Goal: Information Seeking & Learning: Learn about a topic

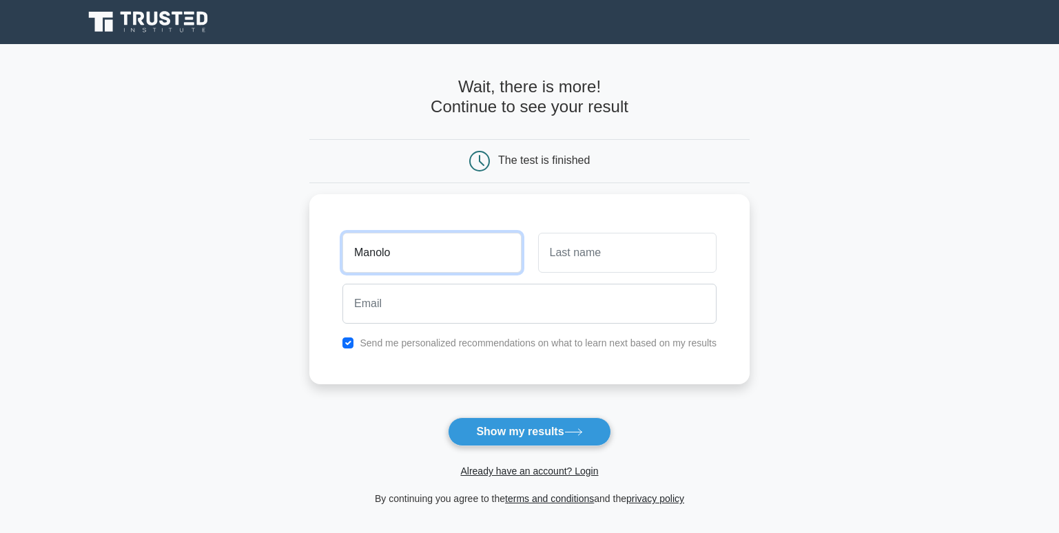
type input "Manolo"
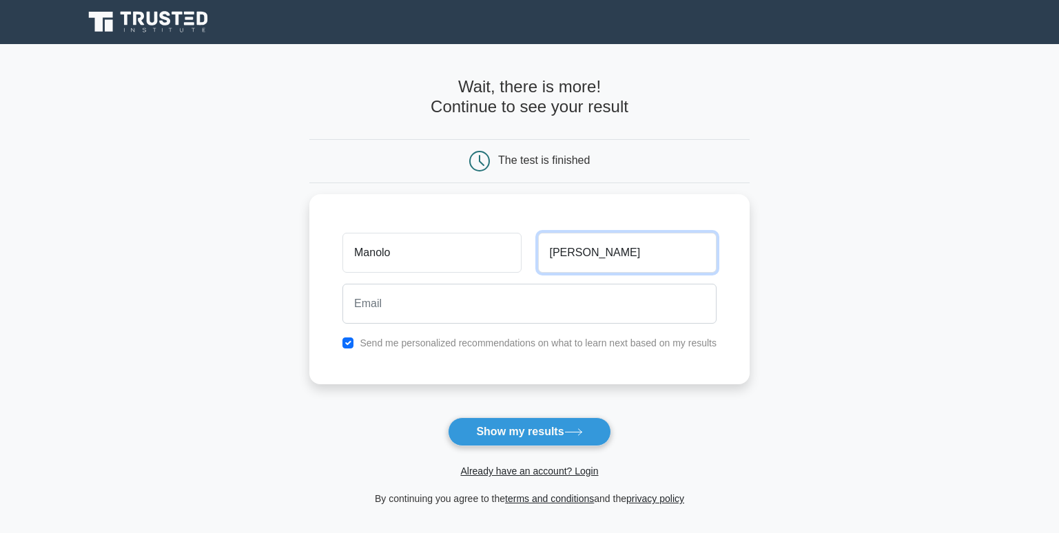
type input "Garcia"
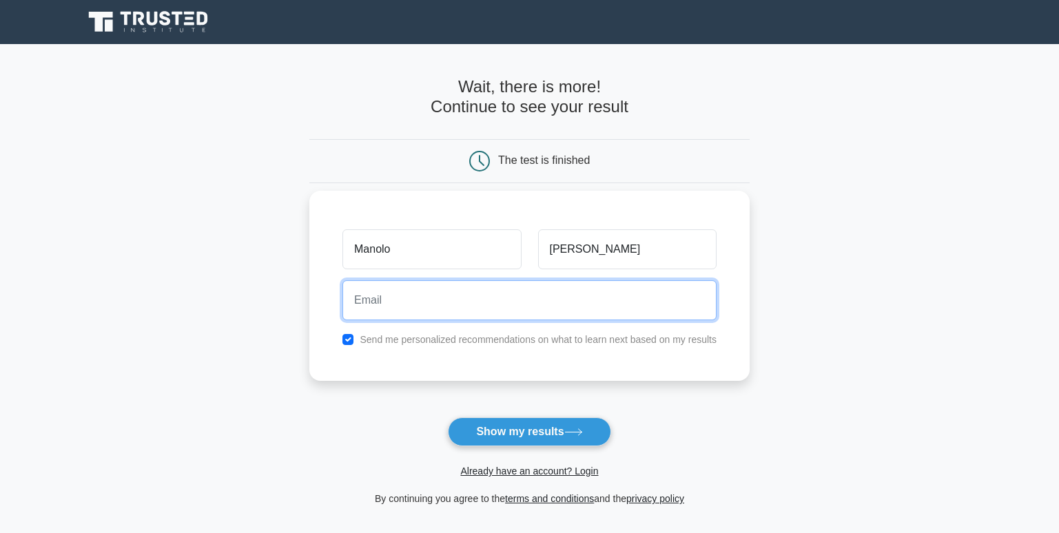
type input "mgarcia@kokote.com"
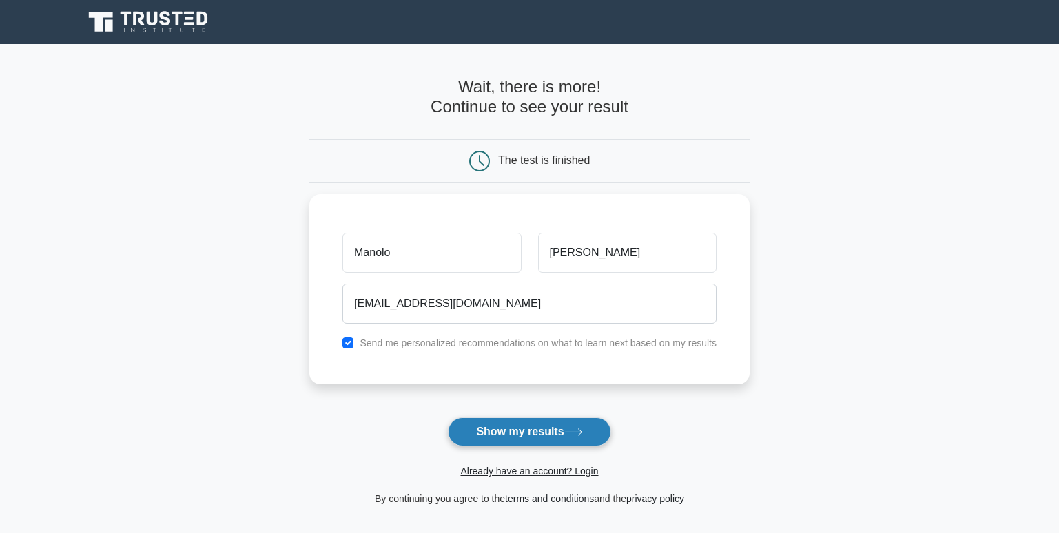
click at [520, 432] on button "Show my results" at bounding box center [529, 432] width 163 height 29
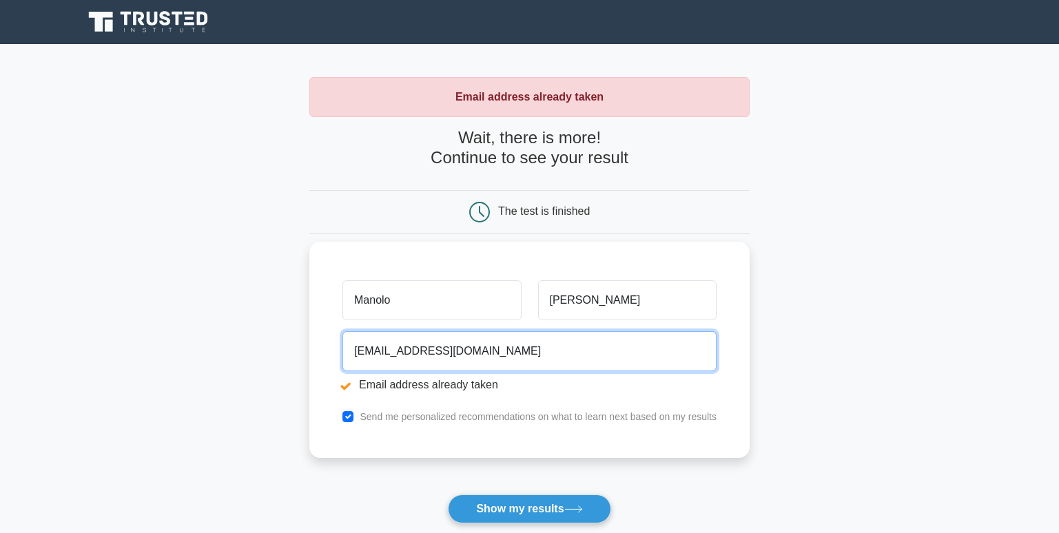
click at [493, 353] on input "mgarcia@kokote.com" at bounding box center [529, 351] width 374 height 40
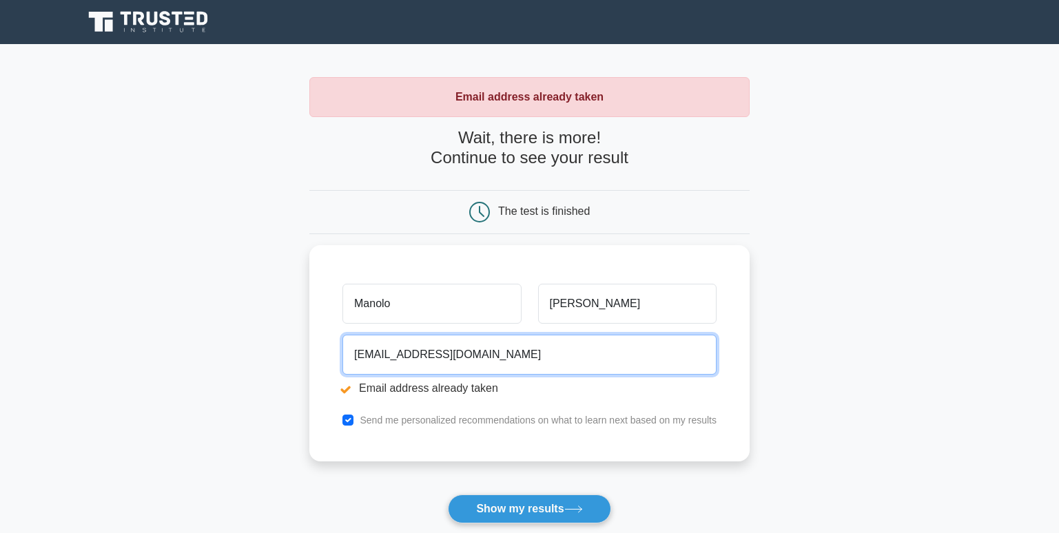
drag, startPoint x: 493, startPoint y: 353, endPoint x: 121, endPoint y: 325, distance: 372.4
click at [121, 325] on main "Email address already taken Wait, there is more! Continue to see your result Th…" at bounding box center [529, 330] width 1059 height 573
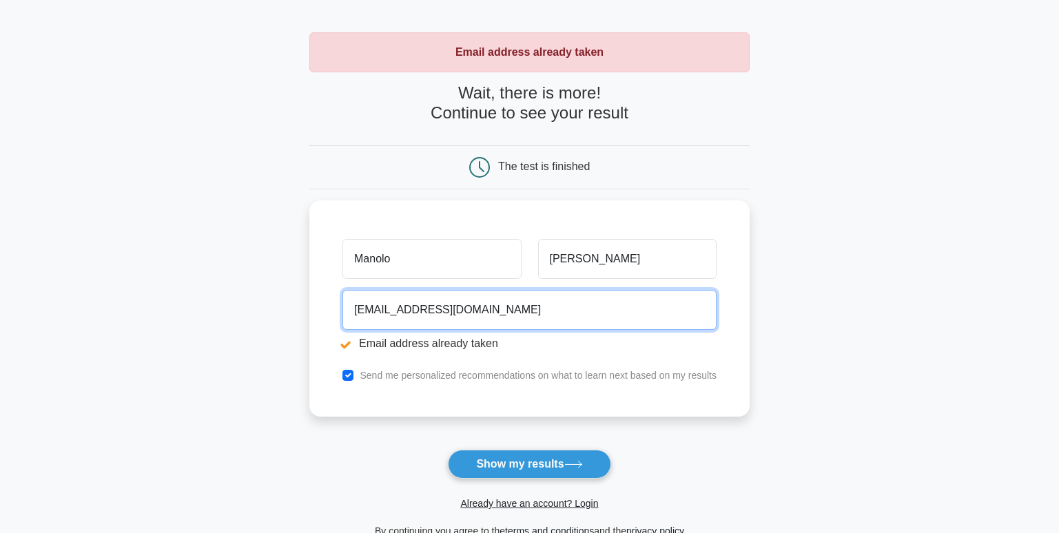
scroll to position [237, 0]
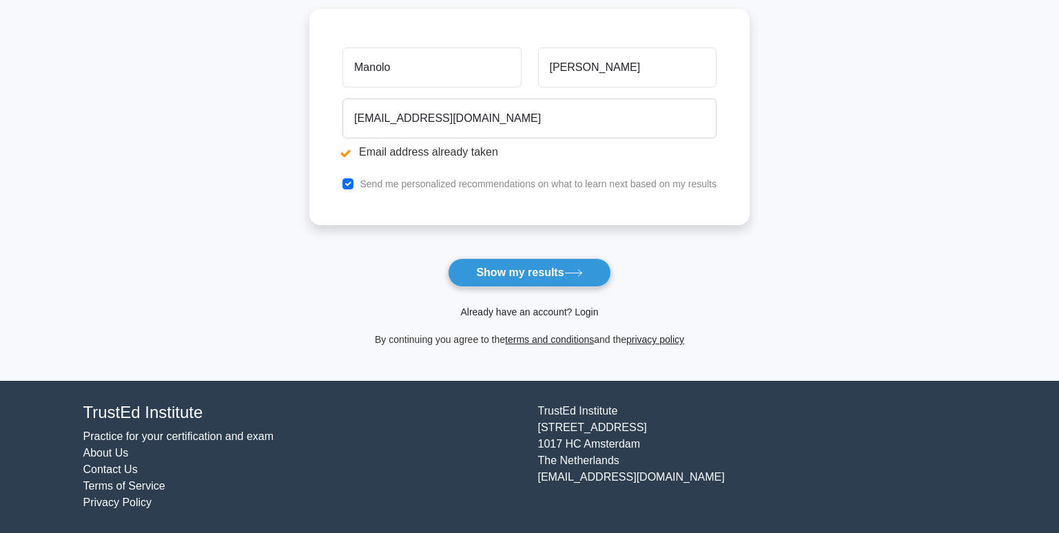
click at [478, 316] on link "Already have an account? Login" at bounding box center [529, 312] width 138 height 11
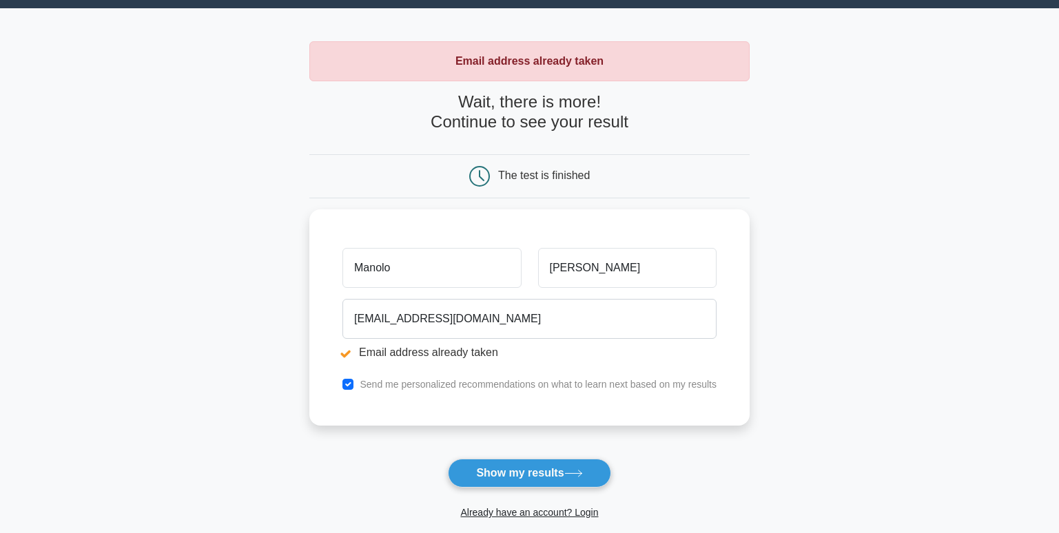
scroll to position [0, 0]
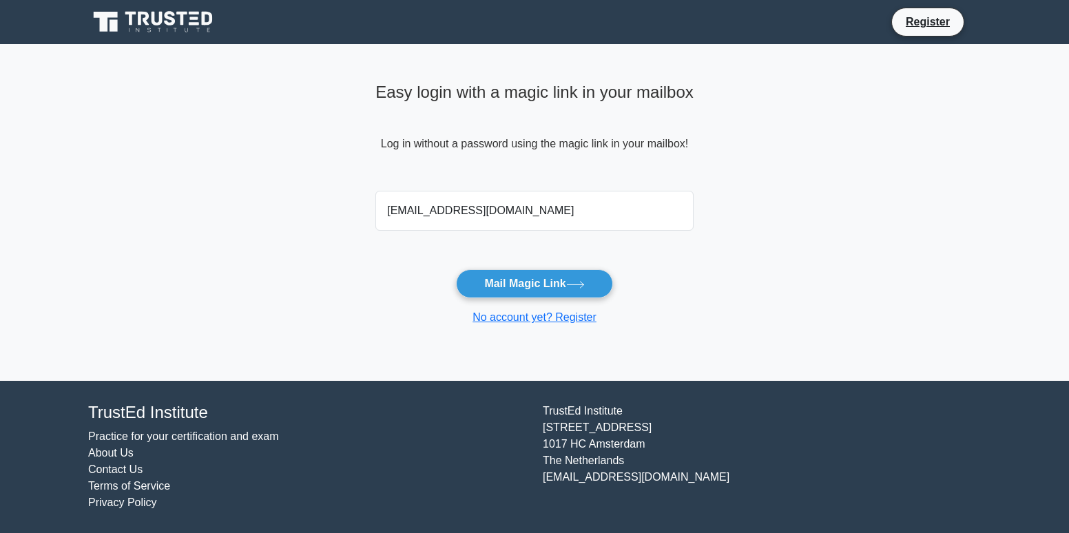
type input "[EMAIL_ADDRESS][DOMAIN_NAME]"
drag, startPoint x: 126, startPoint y: 159, endPoint x: 116, endPoint y: 142, distance: 20.1
click at [125, 158] on main "Easy login with a magic link in your mailbox Log in without a password using th…" at bounding box center [534, 212] width 1069 height 337
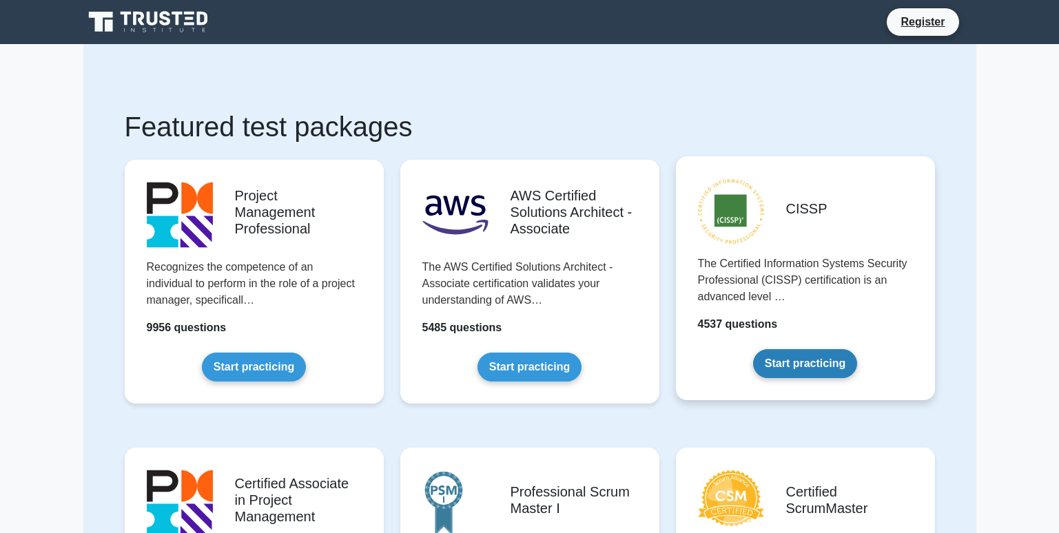
click at [821, 366] on link "Start practicing" at bounding box center [805, 363] width 104 height 29
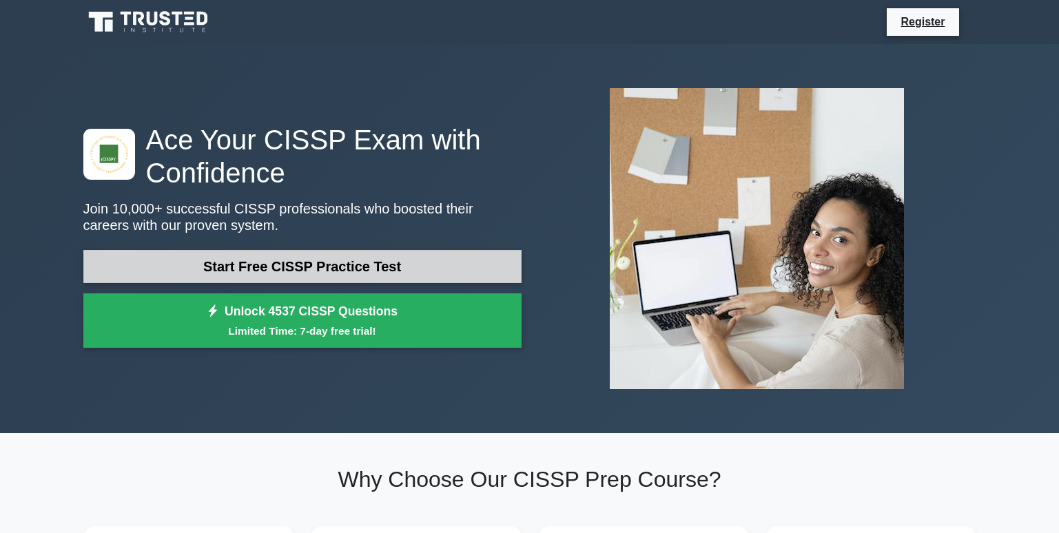
click at [378, 269] on link "Start Free CISSP Practice Test" at bounding box center [302, 266] width 438 height 33
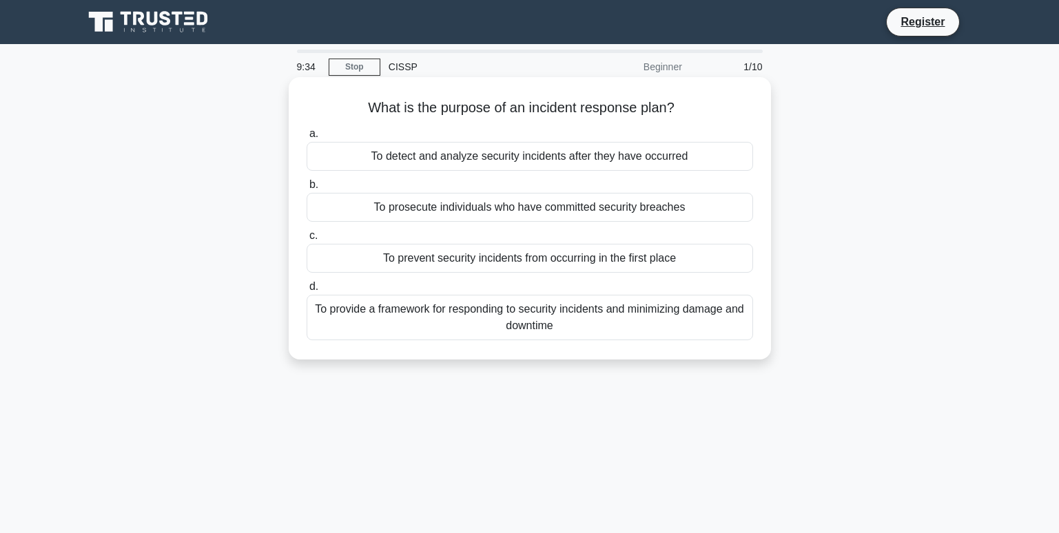
drag, startPoint x: 792, startPoint y: 266, endPoint x: 382, endPoint y: 269, distance: 410.0
click at [382, 269] on div "What is the purpose of an incident response plan? .spinner_0XTQ{transform-origi…" at bounding box center [530, 230] width 910 height 299
copy div "To prevent security incidents from occurring in the first place"
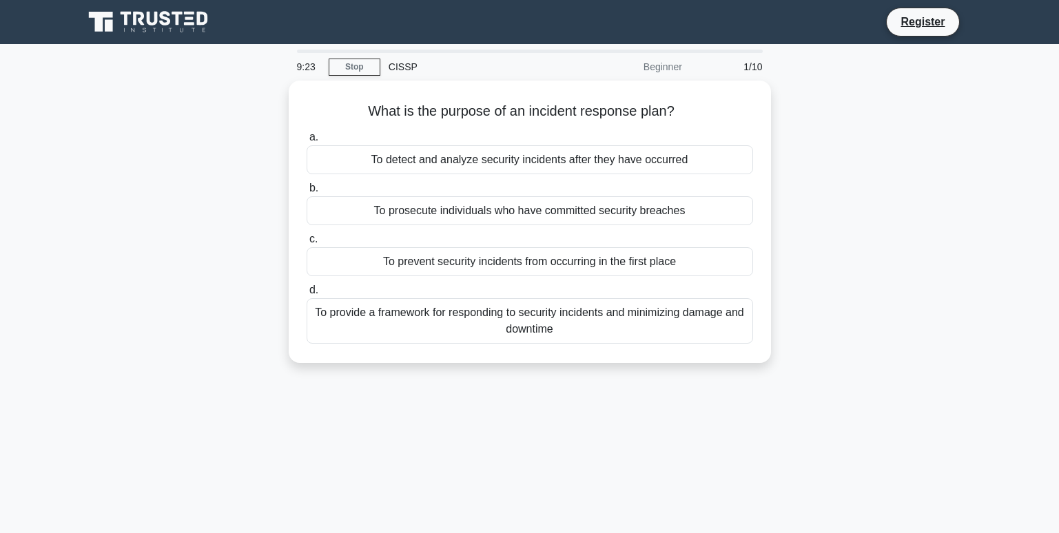
click at [820, 415] on div "9:23 Stop CISSP Beginner 1/10 What is the purpose of an incident response plan?…" at bounding box center [530, 394] width 910 height 689
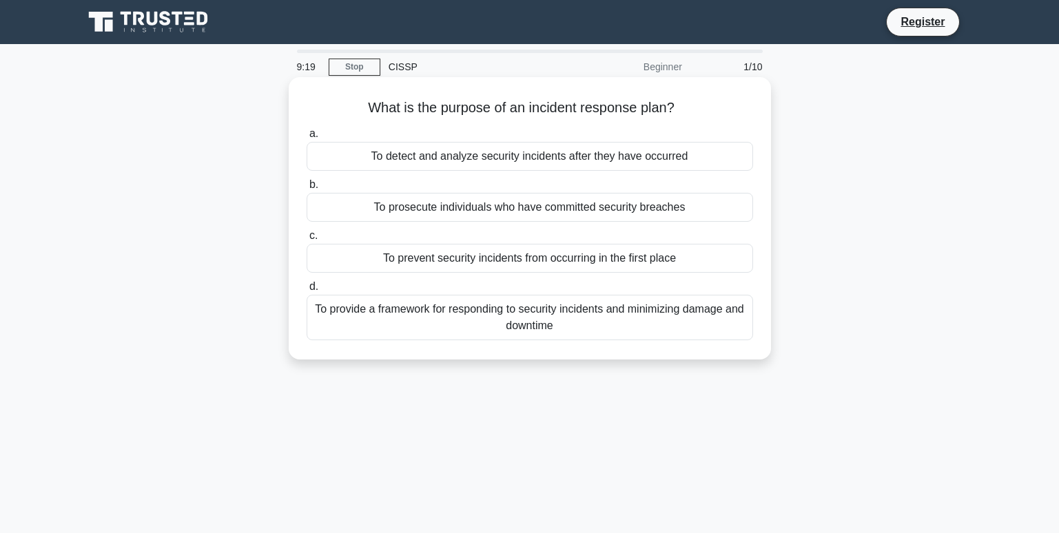
click at [708, 320] on div "To provide a framework for responding to security incidents and minimizing dama…" at bounding box center [530, 317] width 447 height 45
click at [307, 291] on input "d. To provide a framework for responding to security incidents and minimizing d…" at bounding box center [307, 287] width 0 height 9
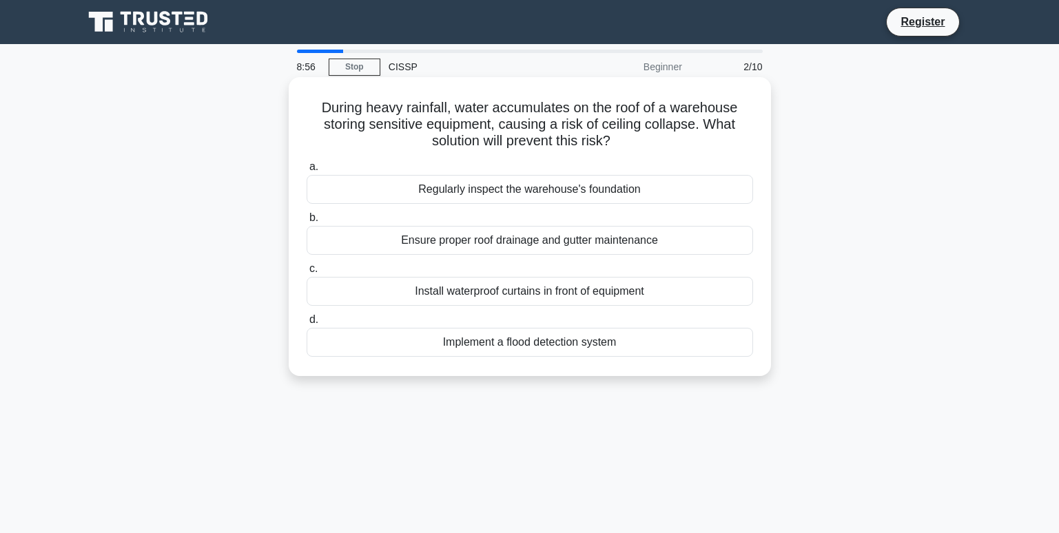
click at [684, 243] on div "Ensure proper roof drainage and gutter maintenance" at bounding box center [530, 240] width 447 height 29
click at [307, 223] on input "b. Ensure proper roof drainage and gutter maintenance" at bounding box center [307, 218] width 0 height 9
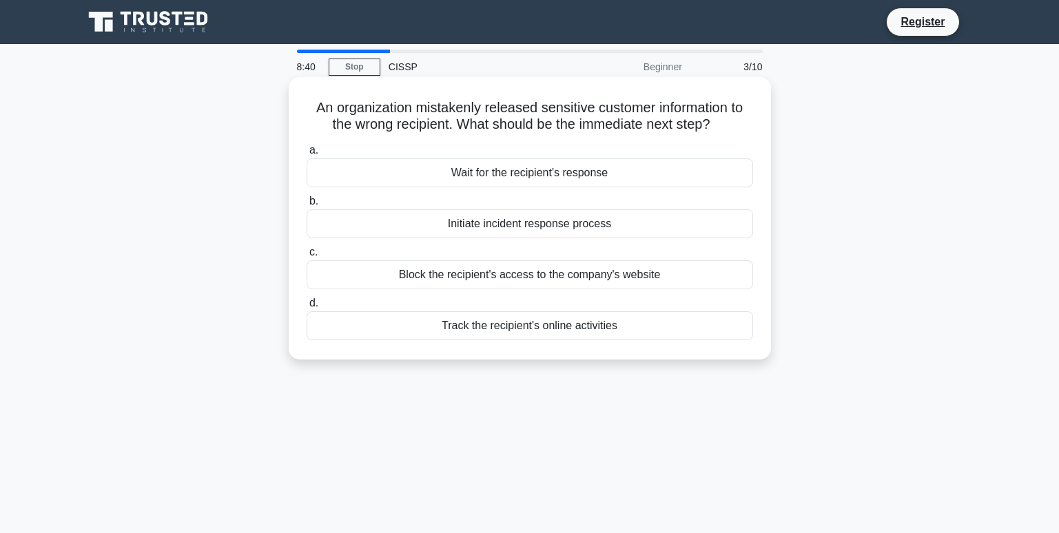
click at [648, 225] on div "Initiate incident response process" at bounding box center [530, 223] width 447 height 29
click at [307, 206] on input "b. Initiate incident response process" at bounding box center [307, 201] width 0 height 9
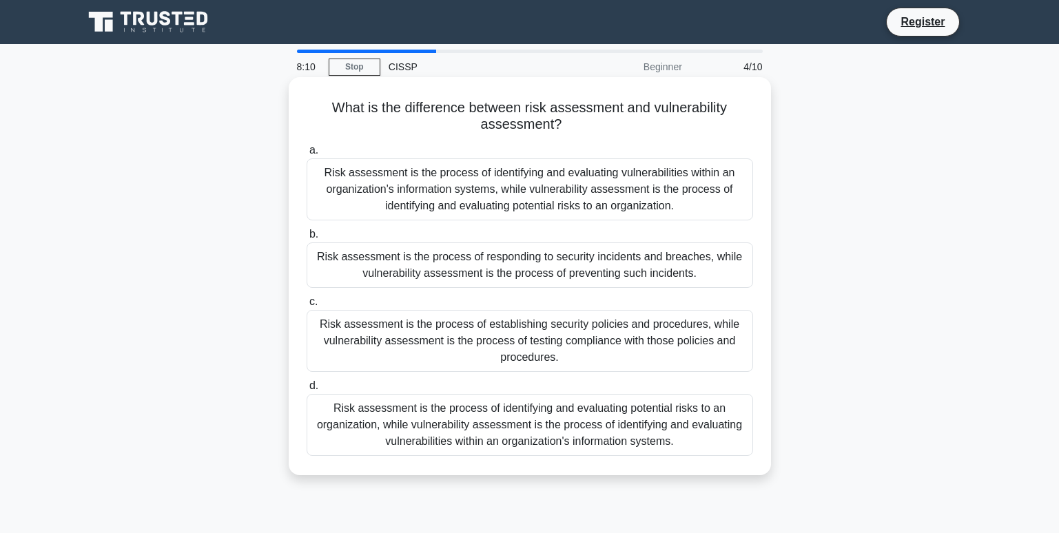
click at [707, 442] on div "Risk assessment is the process of identifying and evaluating potential risks to…" at bounding box center [530, 425] width 447 height 62
click at [307, 391] on input "d. Risk assessment is the process of identifying and evaluating potential risks…" at bounding box center [307, 386] width 0 height 9
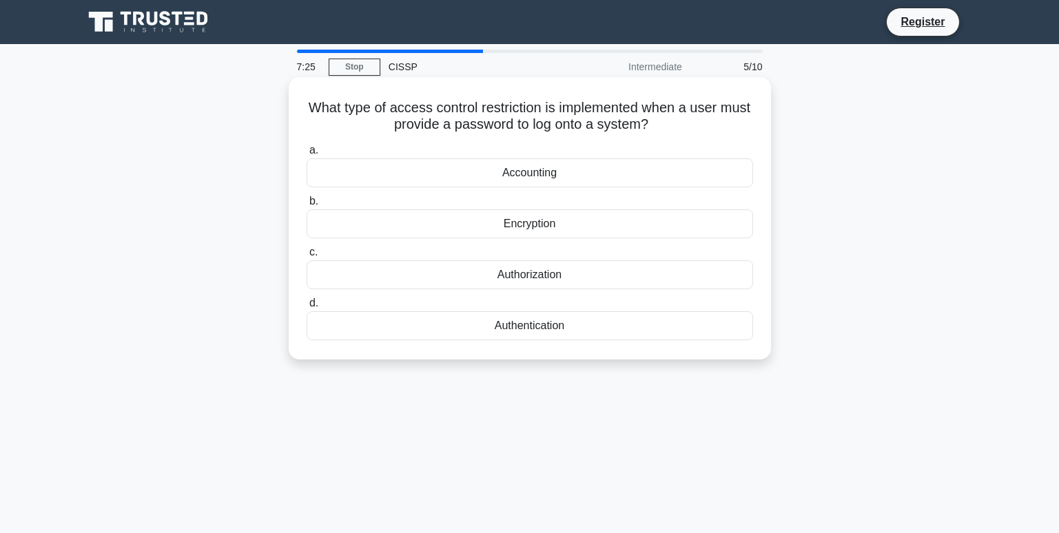
click at [571, 326] on div "Authentication" at bounding box center [530, 325] width 447 height 29
click at [307, 308] on input "d. Authentication" at bounding box center [307, 303] width 0 height 9
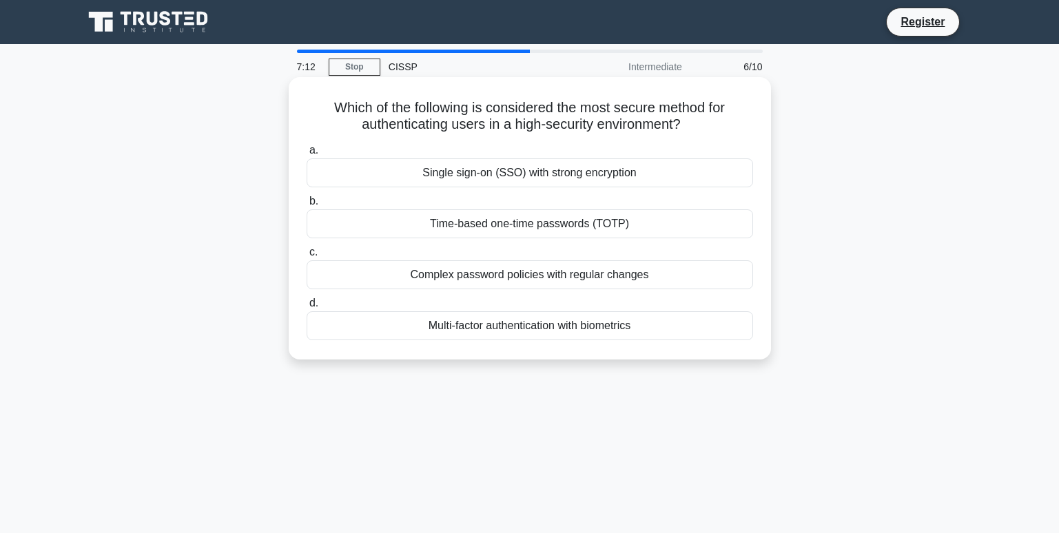
click at [648, 329] on div "Multi-factor authentication with biometrics" at bounding box center [530, 325] width 447 height 29
click at [307, 308] on input "d. Multi-factor authentication with biometrics" at bounding box center [307, 303] width 0 height 9
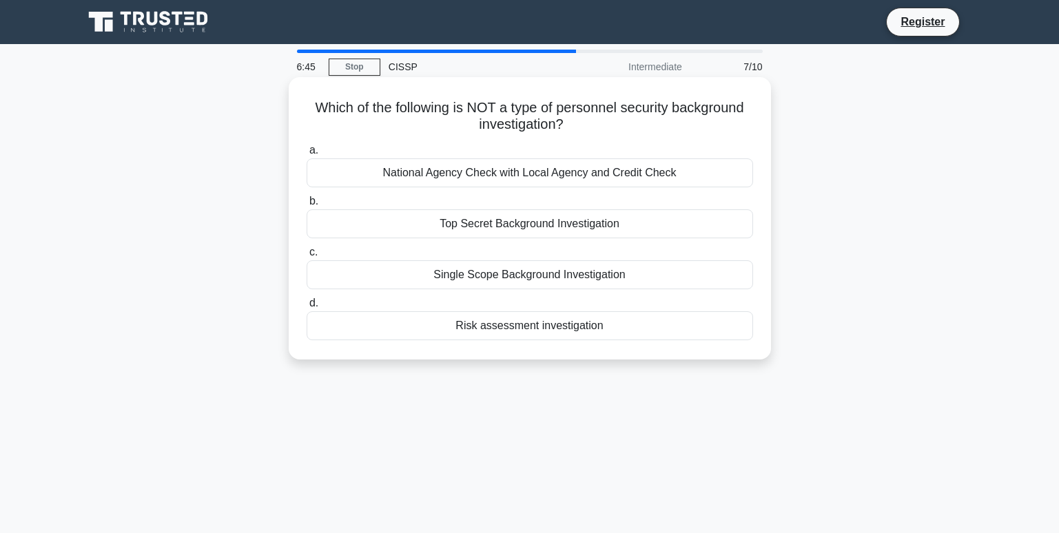
click at [636, 329] on div "Risk assessment investigation" at bounding box center [530, 325] width 447 height 29
click at [307, 308] on input "d. Risk assessment investigation" at bounding box center [307, 303] width 0 height 9
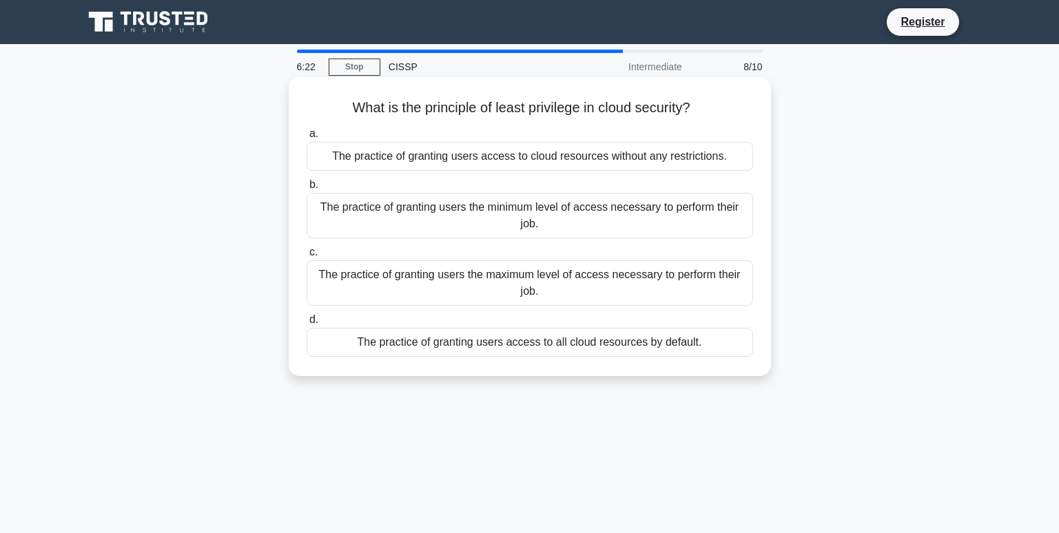
click at [675, 209] on div "The practice of granting users the minimum level of access necessary to perform…" at bounding box center [530, 215] width 447 height 45
click at [307, 189] on input "b. The practice of granting users the minimum level of access necessary to perf…" at bounding box center [307, 185] width 0 height 9
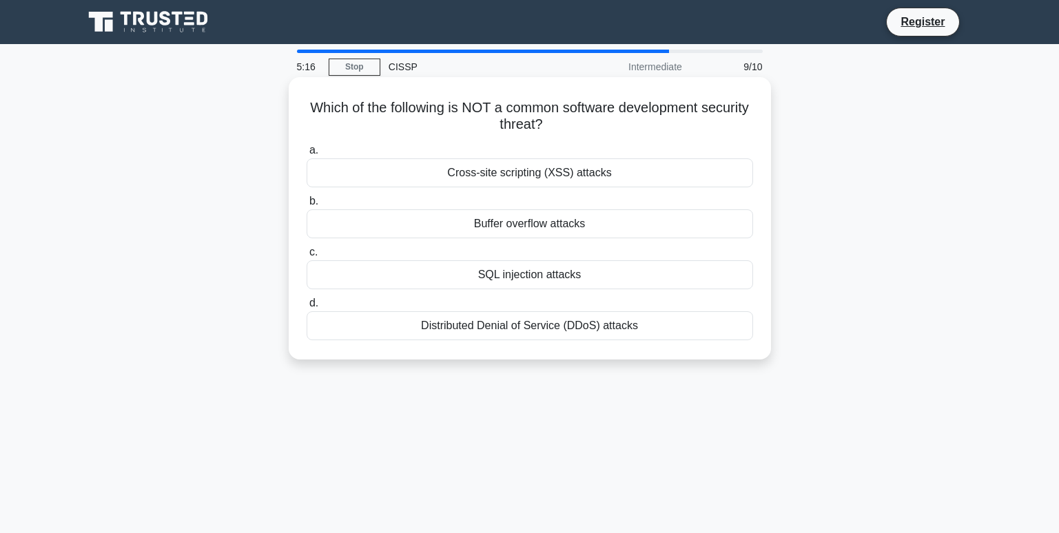
click at [674, 333] on div "Distributed Denial of Service (DDoS) attacks" at bounding box center [530, 325] width 447 height 29
click at [307, 308] on input "d. Distributed Denial of Service (DDoS) attacks" at bounding box center [307, 303] width 0 height 9
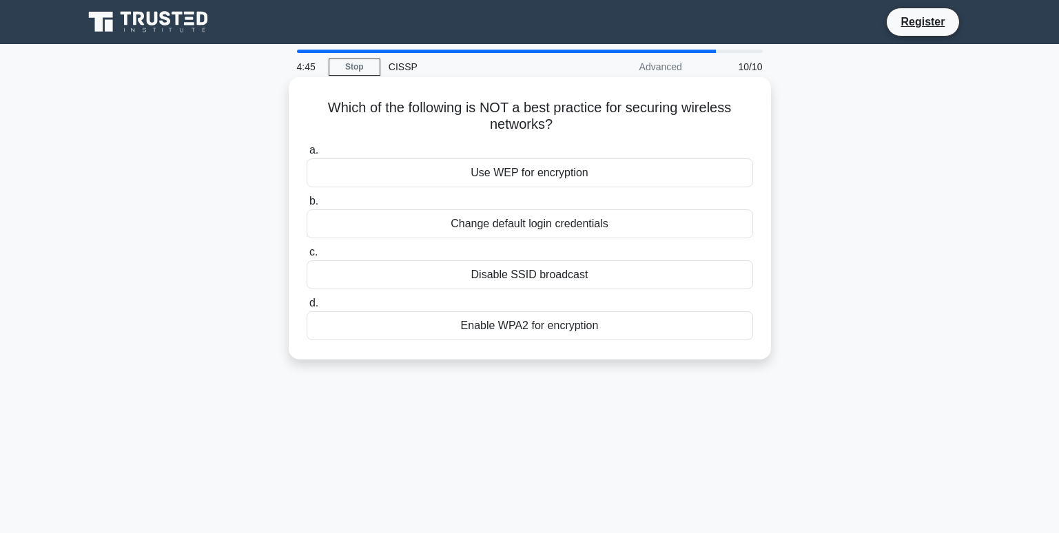
click at [677, 179] on div "Use WEP for encryption" at bounding box center [530, 172] width 447 height 29
click at [307, 155] on input "a. Use WEP for encryption" at bounding box center [307, 150] width 0 height 9
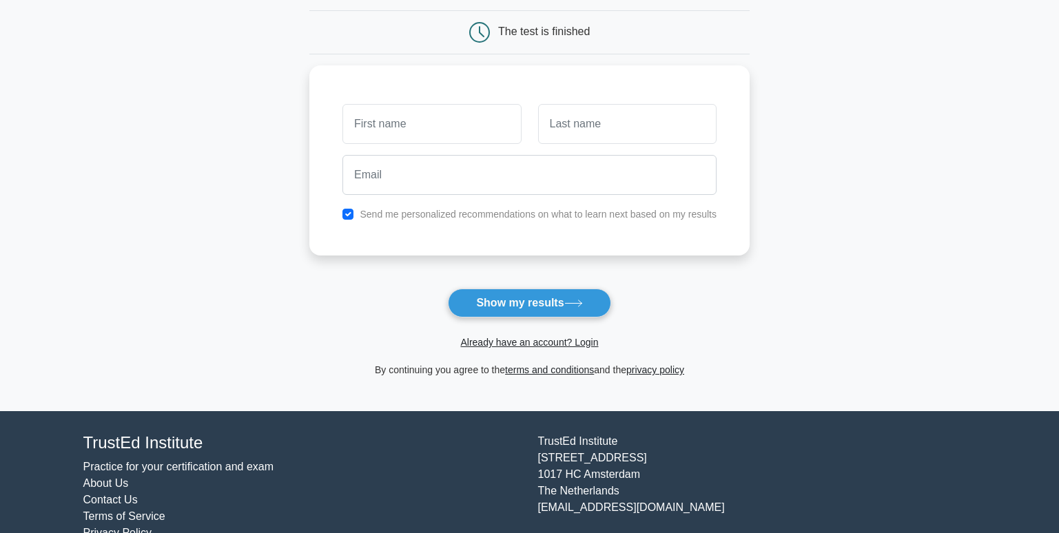
scroll to position [160, 0]
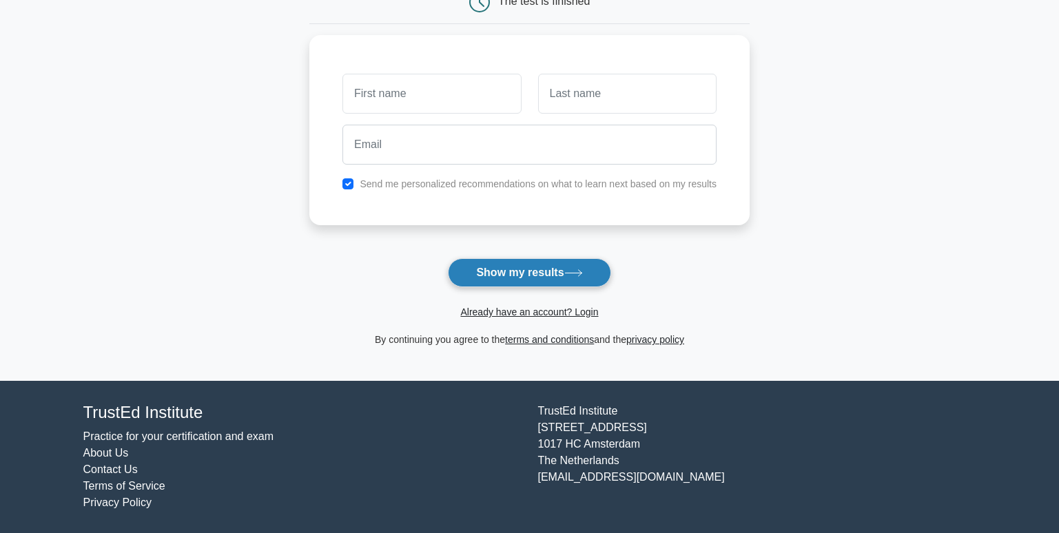
click at [542, 271] on button "Show my results" at bounding box center [529, 272] width 163 height 29
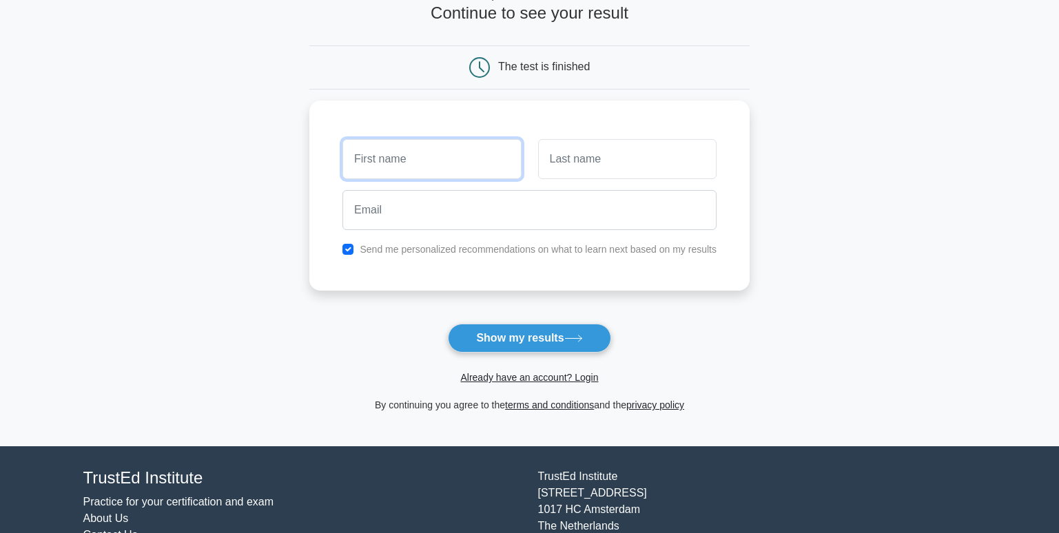
scroll to position [22, 0]
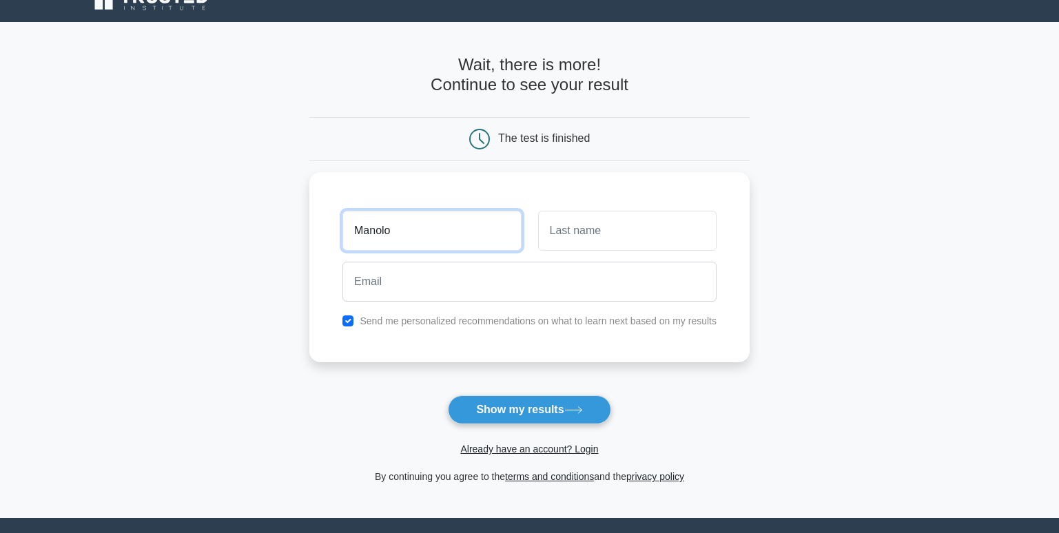
type input "Manolo"
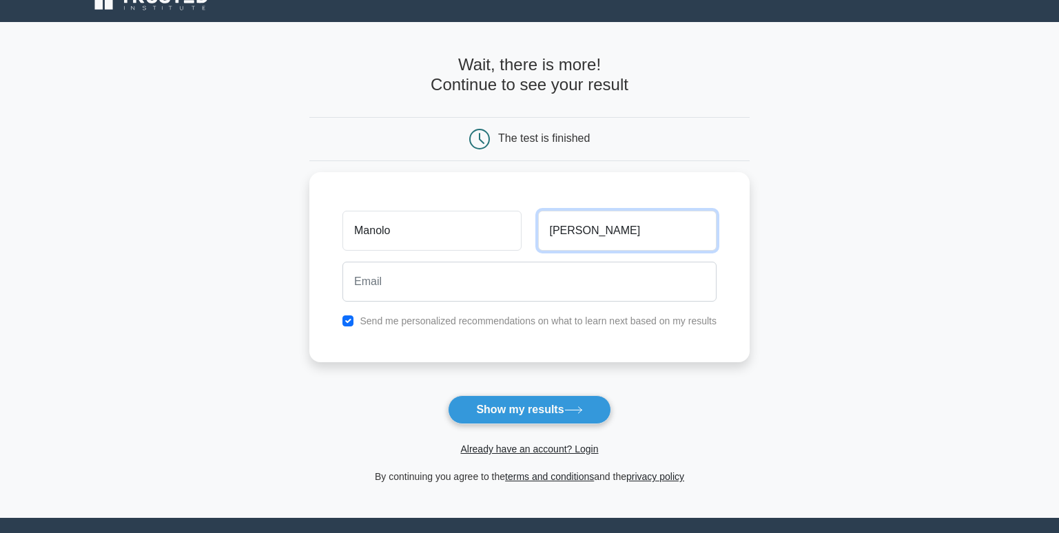
type input "[PERSON_NAME]"
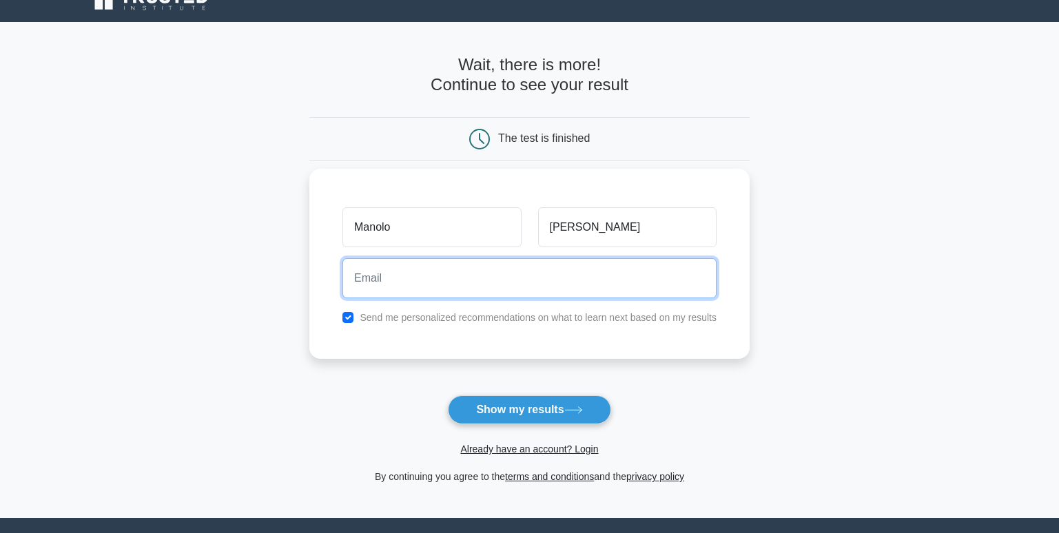
type input "[EMAIL_ADDRESS][DOMAIN_NAME]"
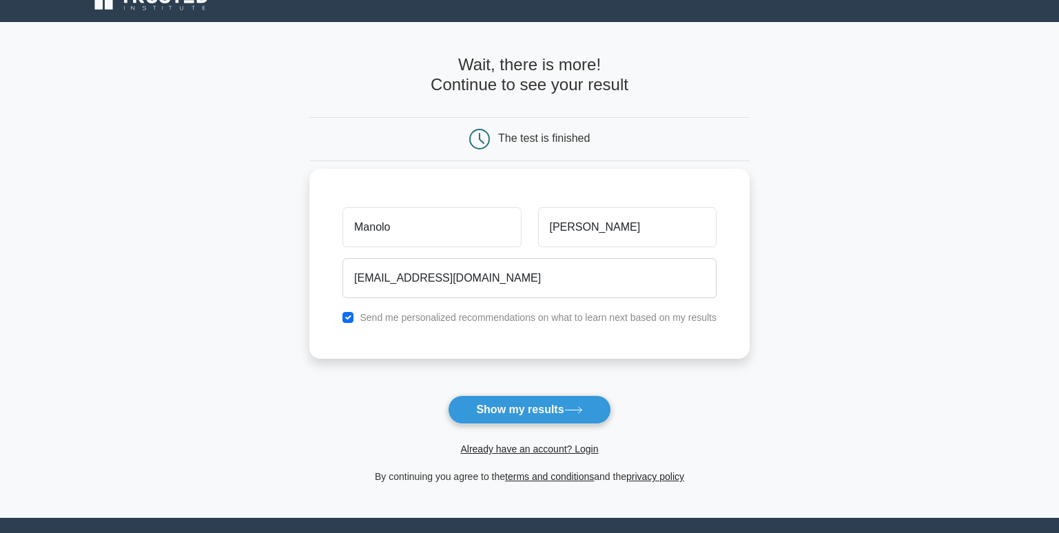
click at [474, 320] on label "Send me personalized recommendations on what to learn next based on my results" at bounding box center [538, 317] width 357 height 11
click at [355, 317] on div "Send me personalized recommendations on what to learn next based on my results" at bounding box center [529, 317] width 391 height 17
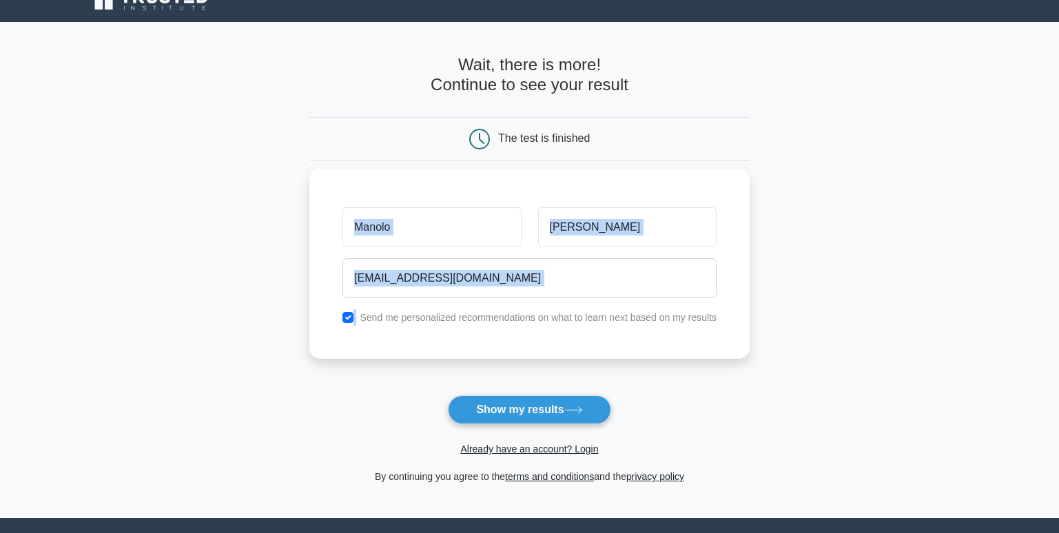
click at [354, 317] on div "Send me personalized recommendations on what to learn next based on my results" at bounding box center [529, 317] width 391 height 17
click at [350, 318] on input "checkbox" at bounding box center [347, 317] width 11 height 11
checkbox input "false"
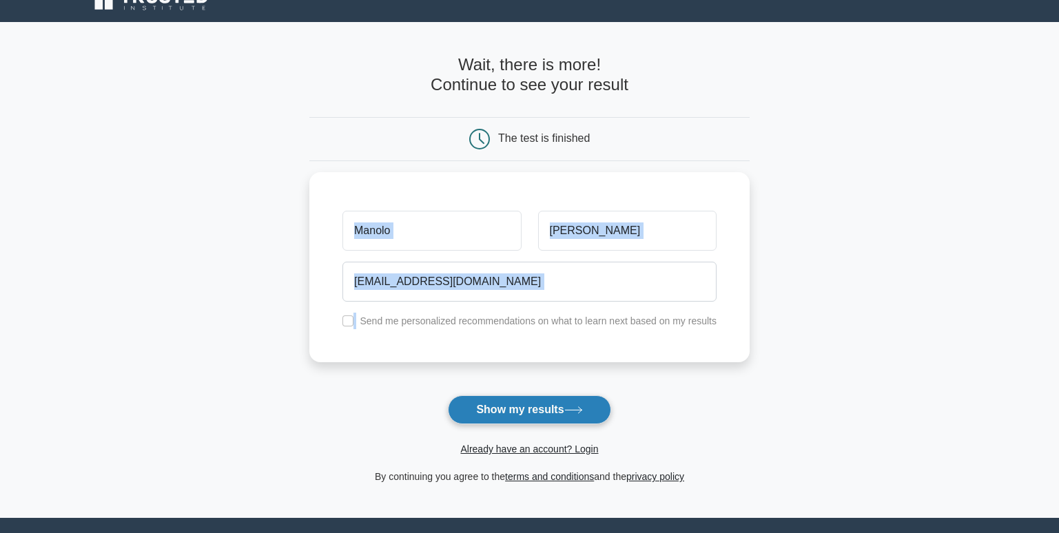
click at [531, 411] on button "Show my results" at bounding box center [529, 410] width 163 height 29
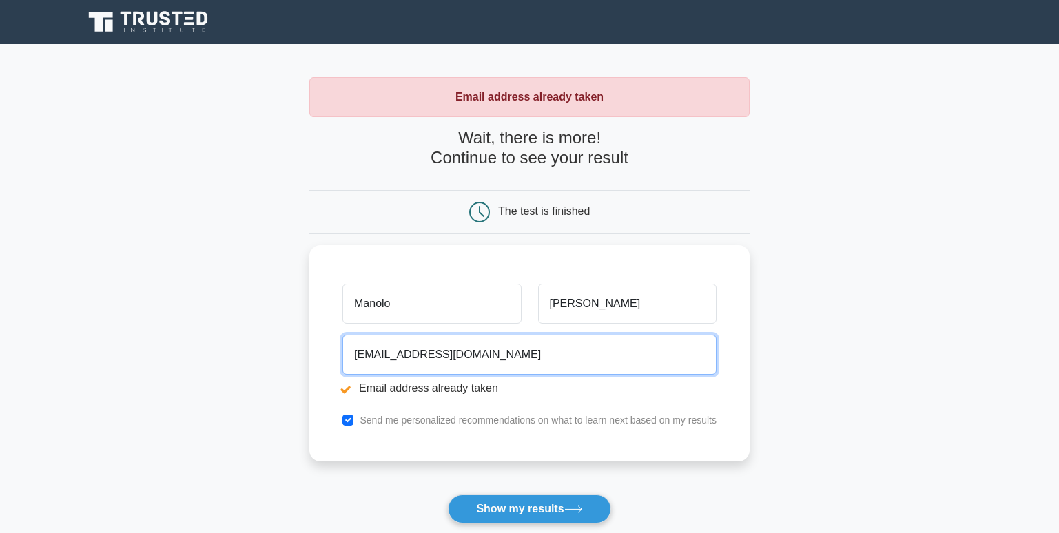
drag, startPoint x: 464, startPoint y: 351, endPoint x: 196, endPoint y: 302, distance: 273.0
click at [196, 302] on main "Email address already taken Wait, there is more! Continue to see your result Th…" at bounding box center [529, 330] width 1059 height 573
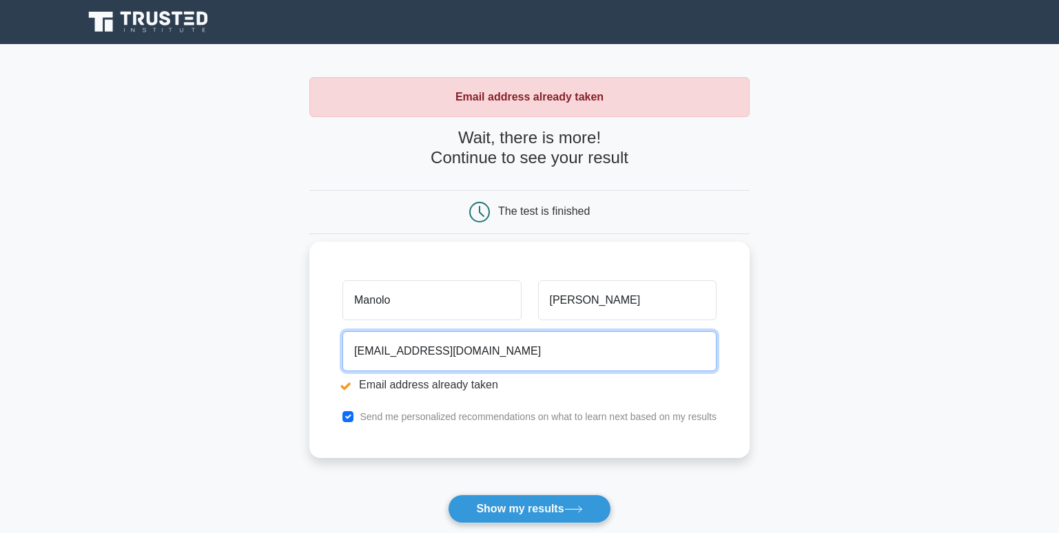
paste input "bahof59301@noidem"
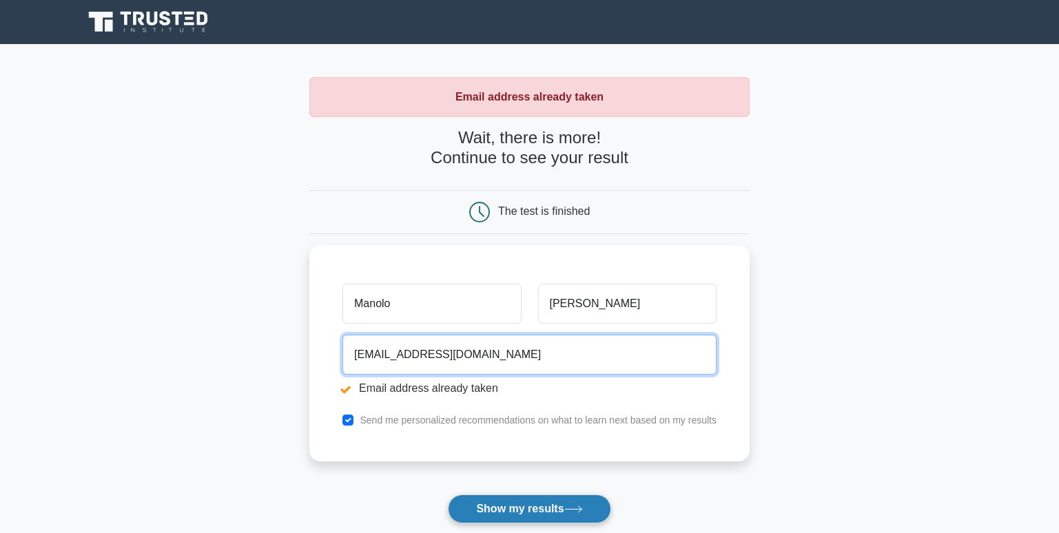
type input "[EMAIL_ADDRESS][DOMAIN_NAME]"
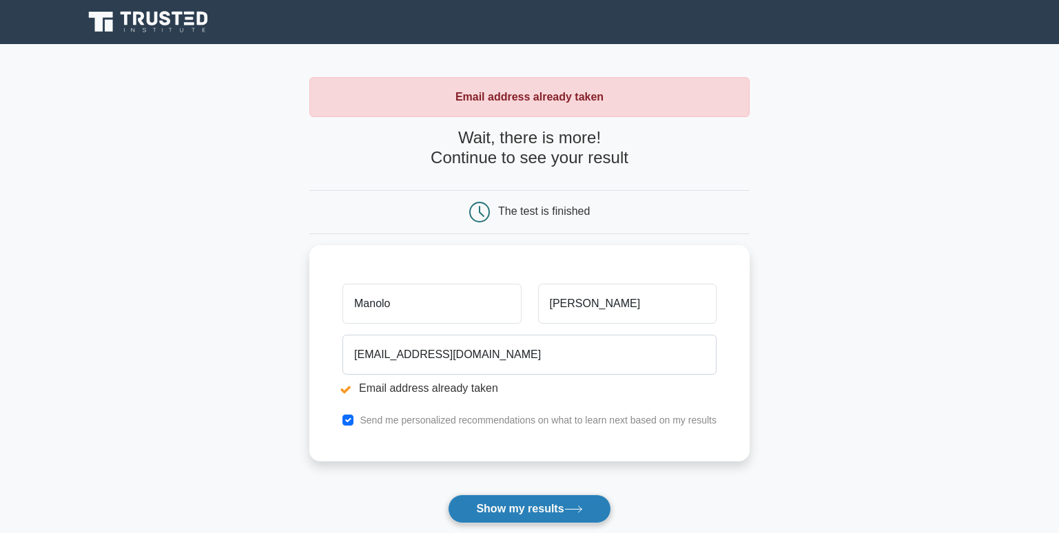
click at [511, 513] on button "Show my results" at bounding box center [529, 509] width 163 height 29
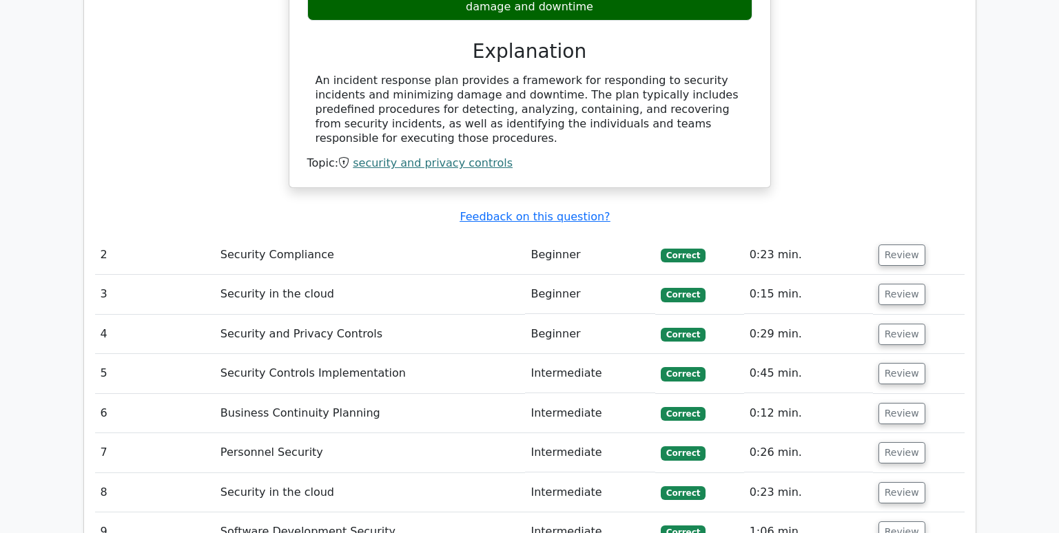
scroll to position [1447, 0]
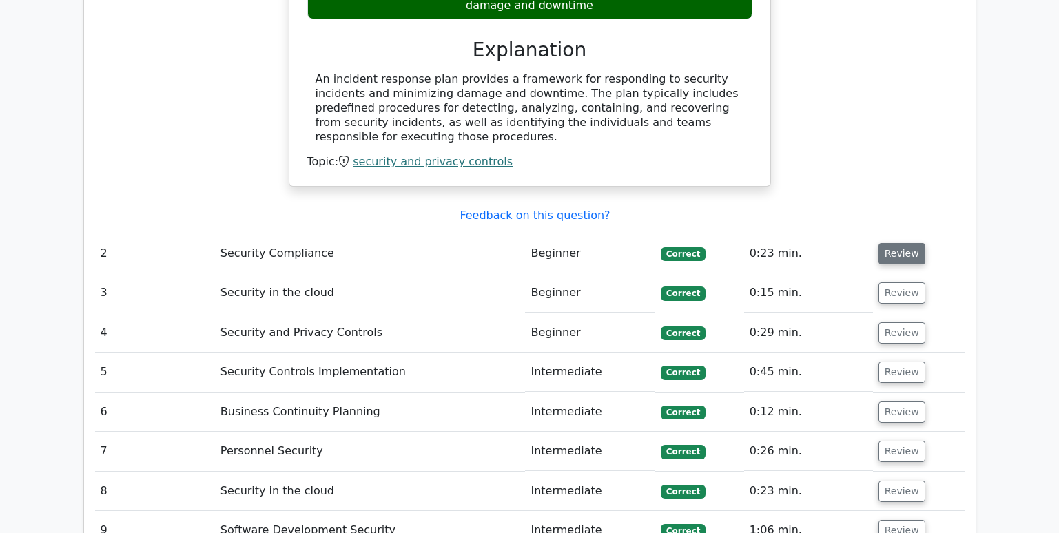
click at [906, 243] on button "Review" at bounding box center [902, 253] width 47 height 21
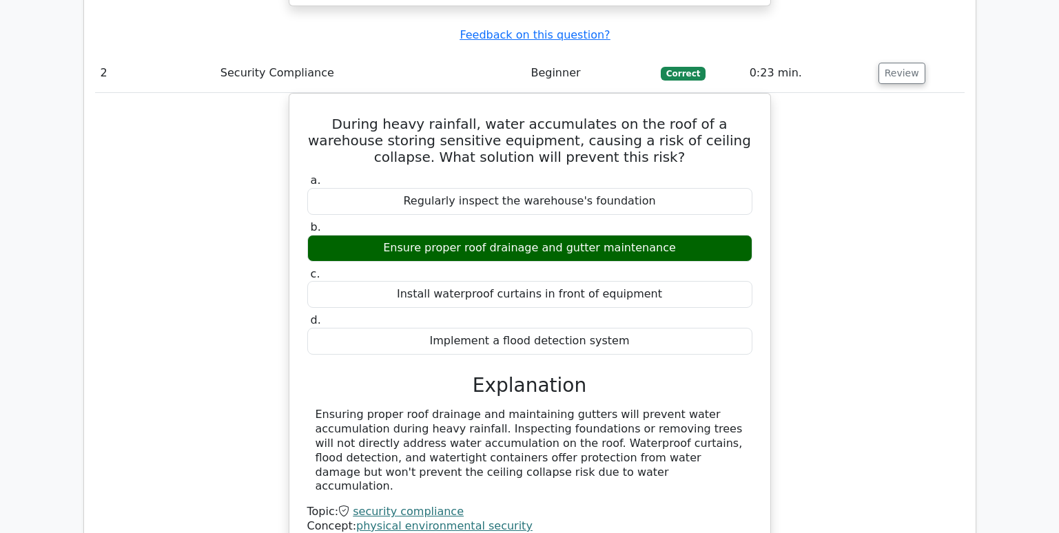
scroll to position [1929, 0]
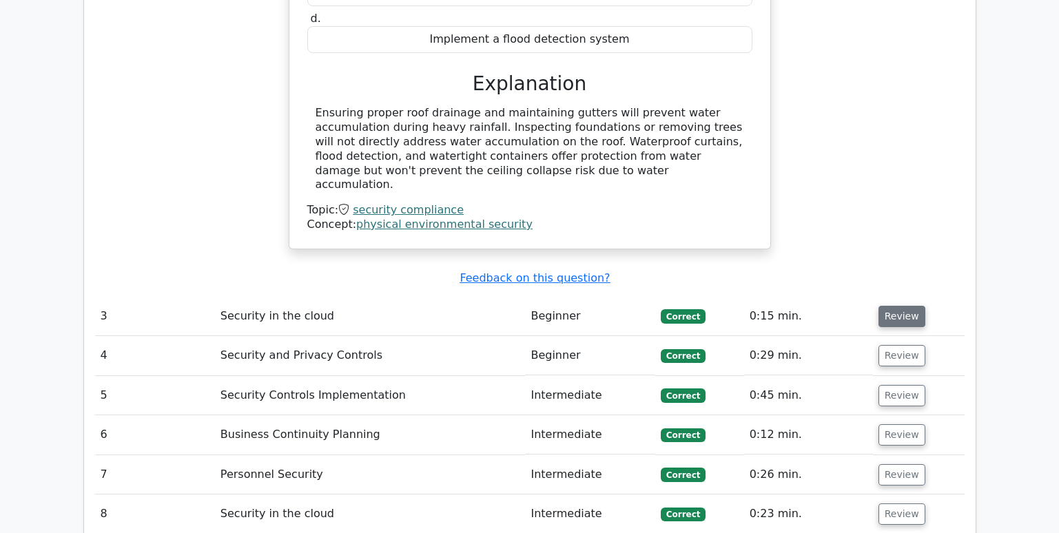
click at [892, 306] on button "Review" at bounding box center [902, 316] width 47 height 21
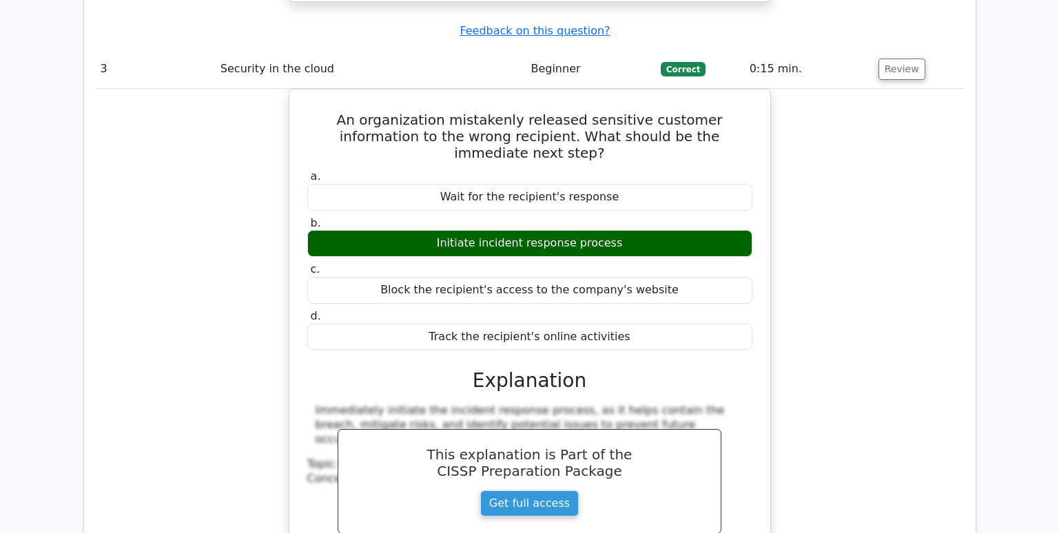
scroll to position [2412, 0]
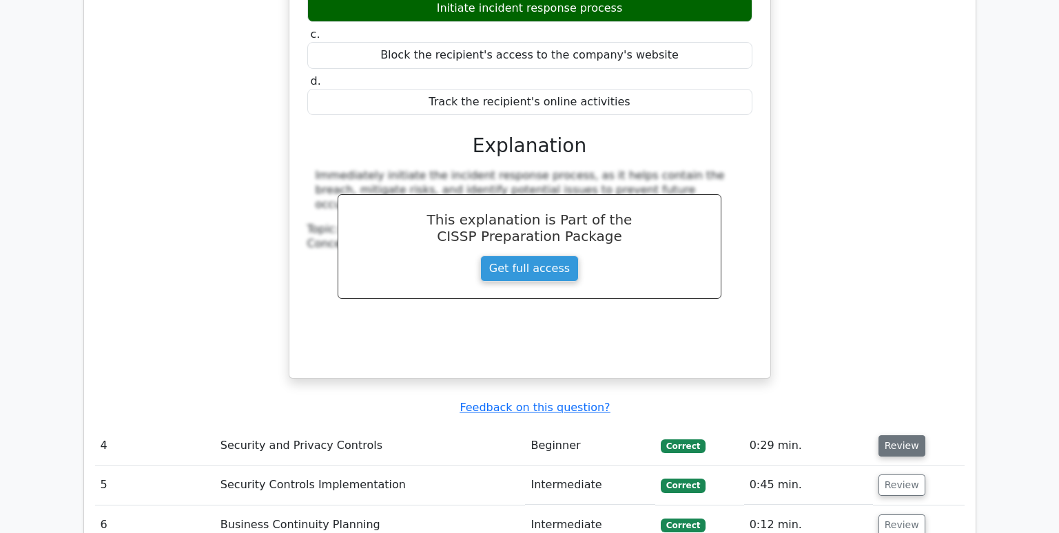
click at [890, 435] on button "Review" at bounding box center [902, 445] width 47 height 21
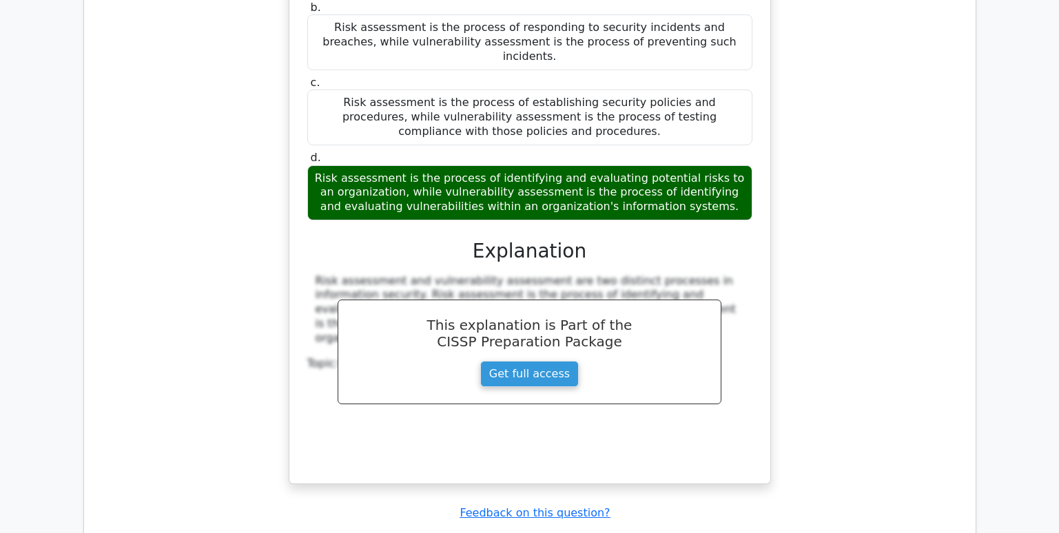
scroll to position [3032, 0]
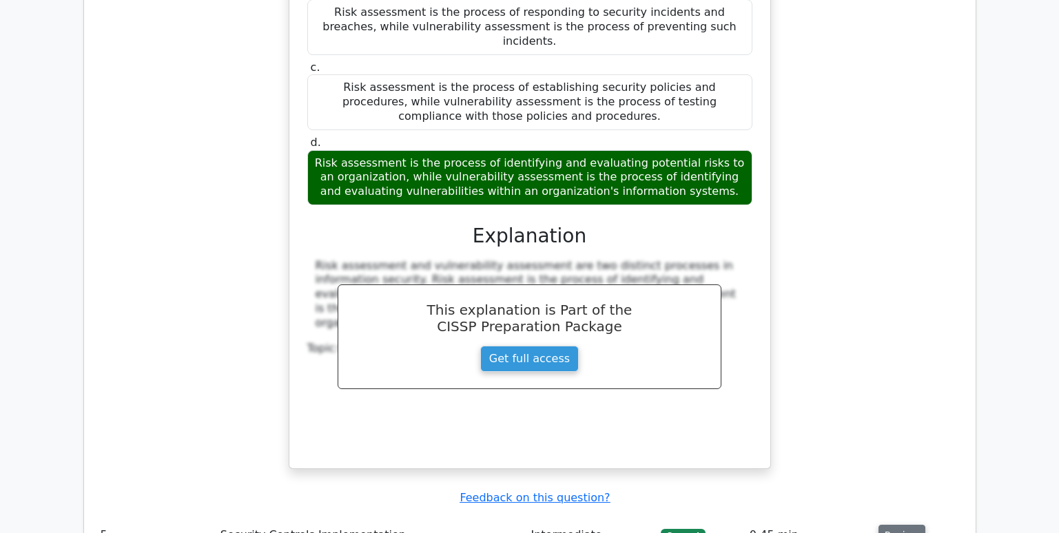
click at [898, 525] on button "Review" at bounding box center [902, 535] width 47 height 21
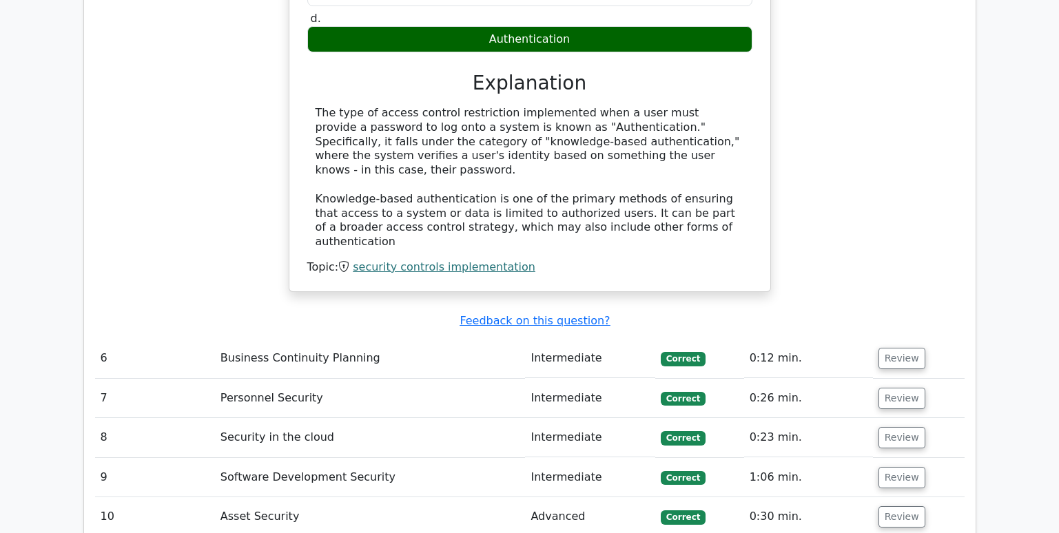
scroll to position [3790, 0]
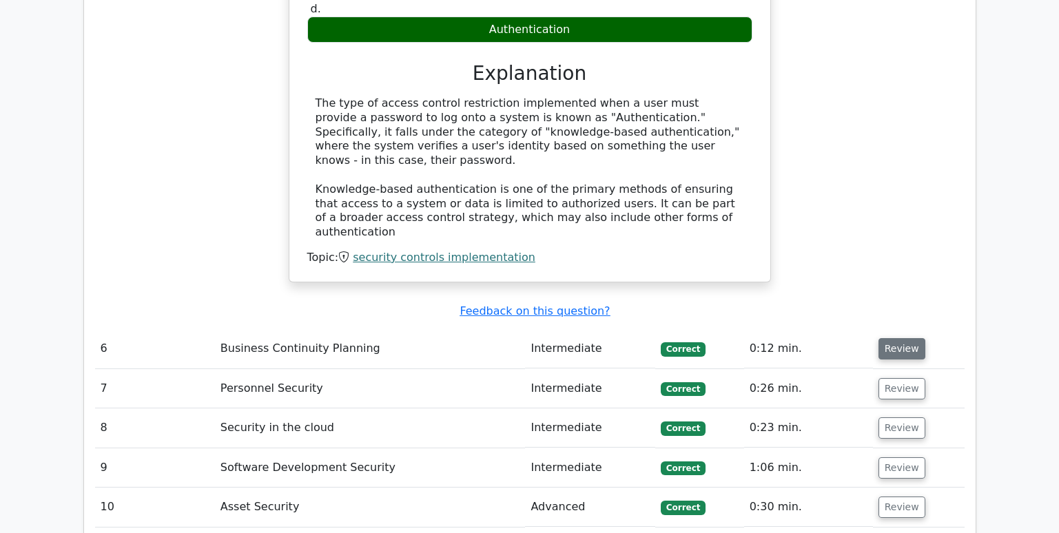
click at [902, 338] on button "Review" at bounding box center [902, 348] width 47 height 21
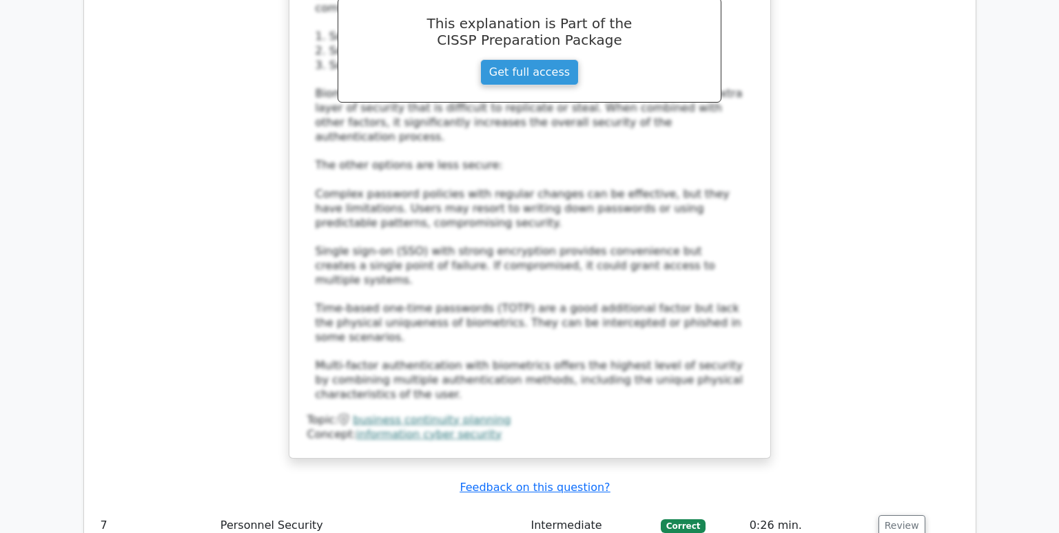
scroll to position [4617, 0]
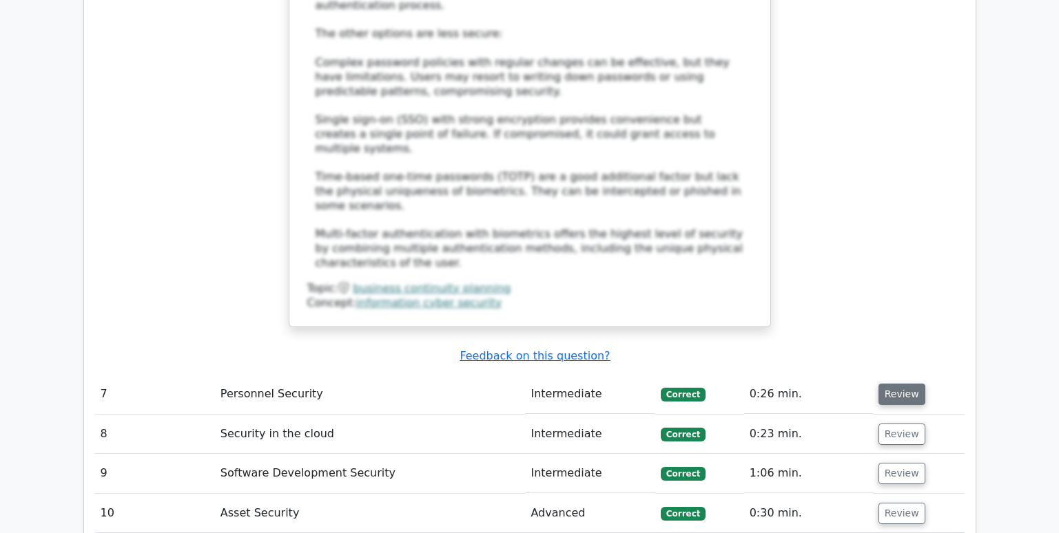
click at [892, 384] on button "Review" at bounding box center [902, 394] width 47 height 21
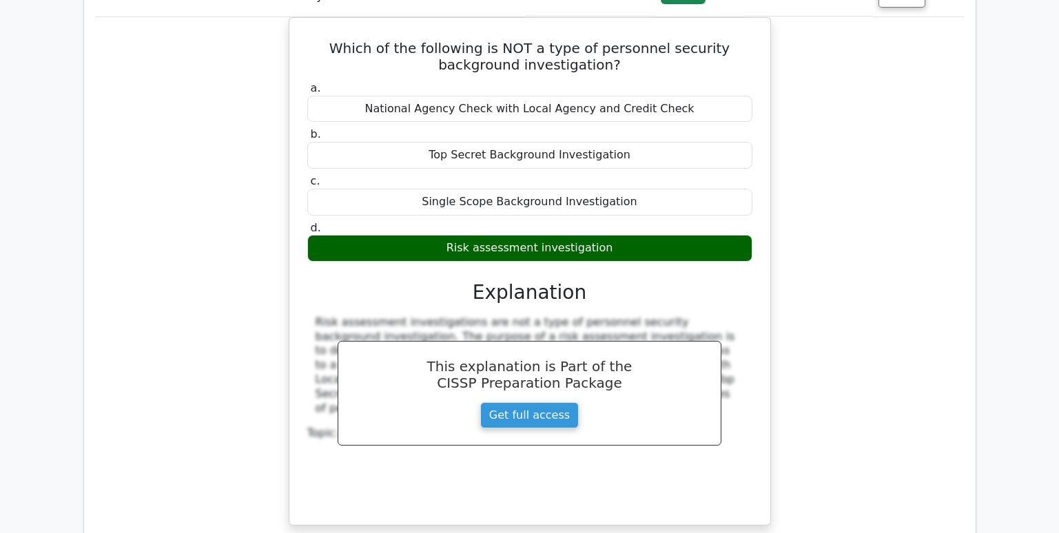
scroll to position [5030, 0]
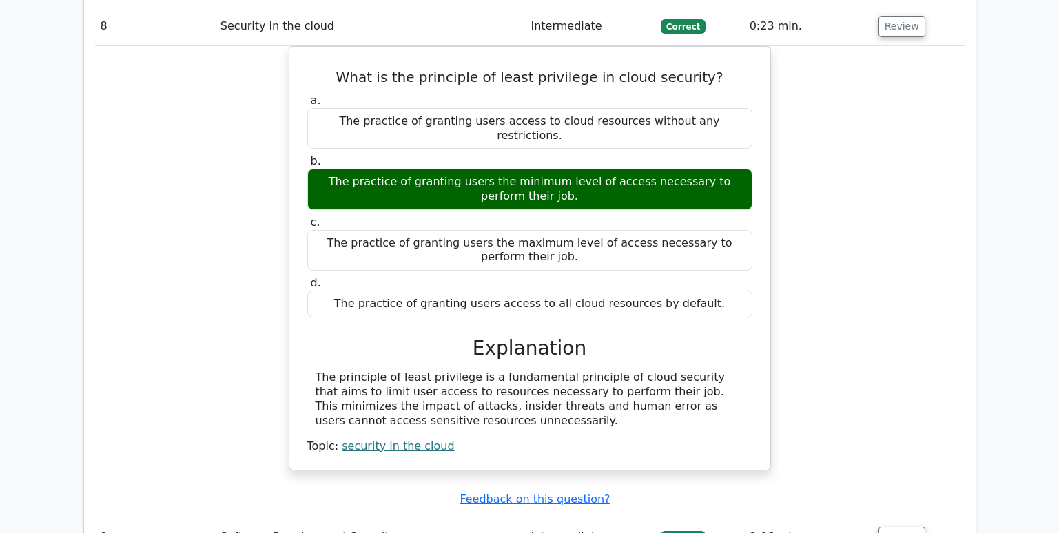
scroll to position [5581, 0]
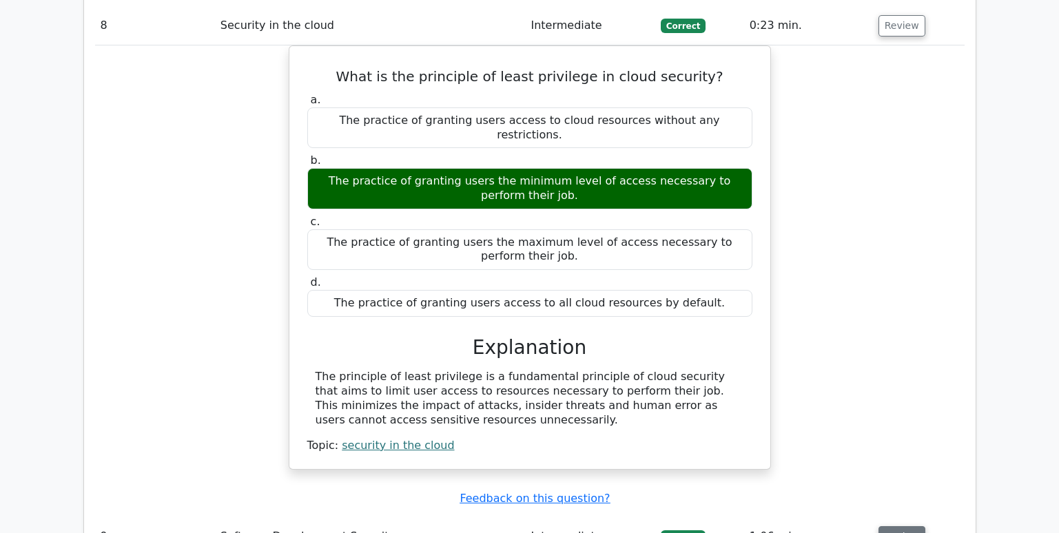
click at [901, 526] on button "Review" at bounding box center [902, 536] width 47 height 21
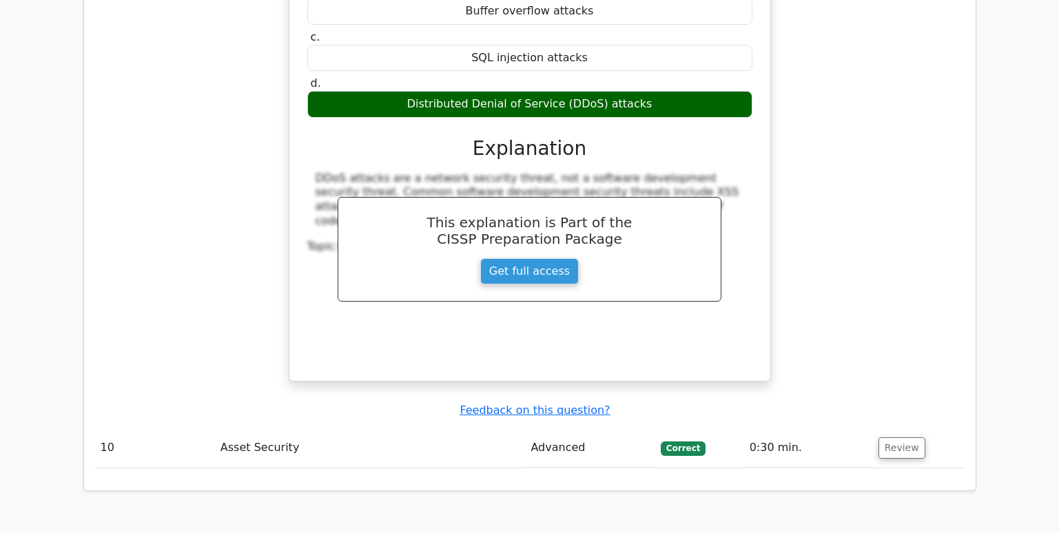
scroll to position [6270, 0]
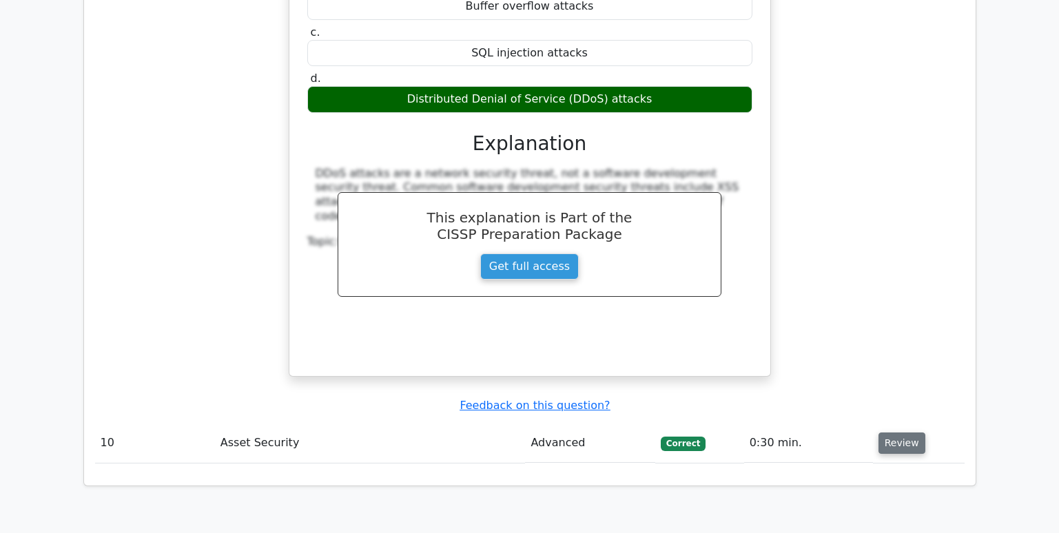
click at [901, 433] on button "Review" at bounding box center [902, 443] width 47 height 21
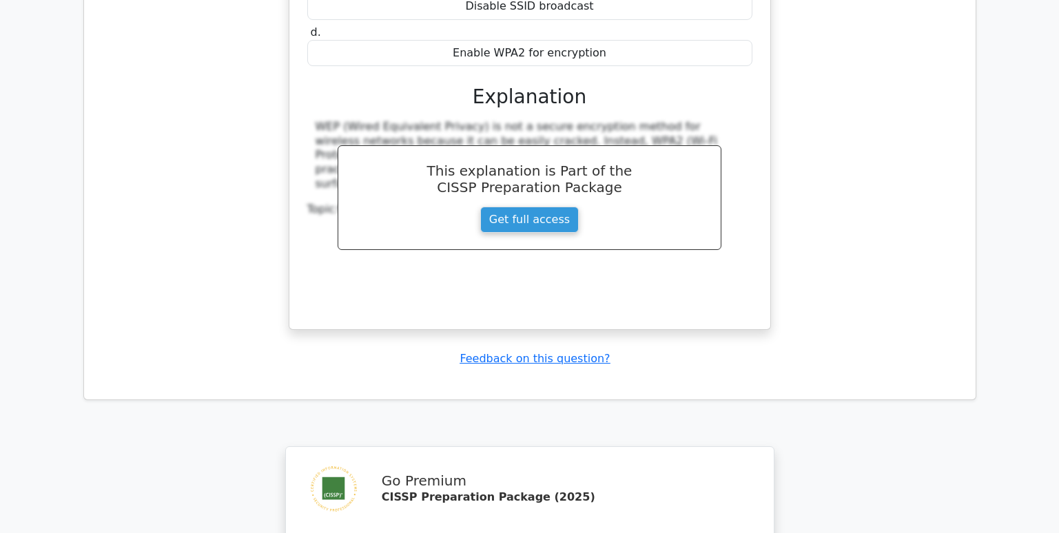
scroll to position [7235, 0]
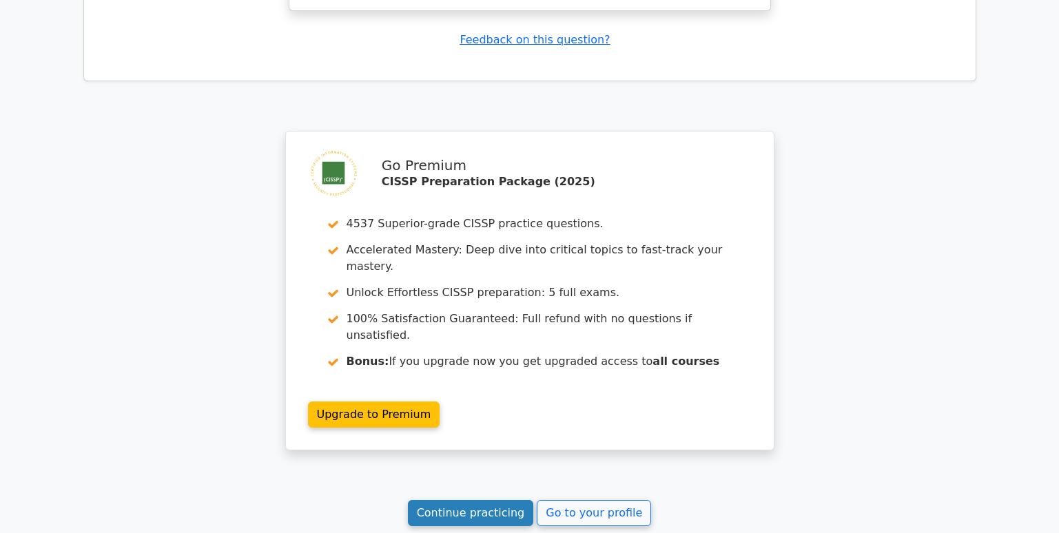
click at [441, 500] on link "Continue practicing" at bounding box center [471, 513] width 126 height 26
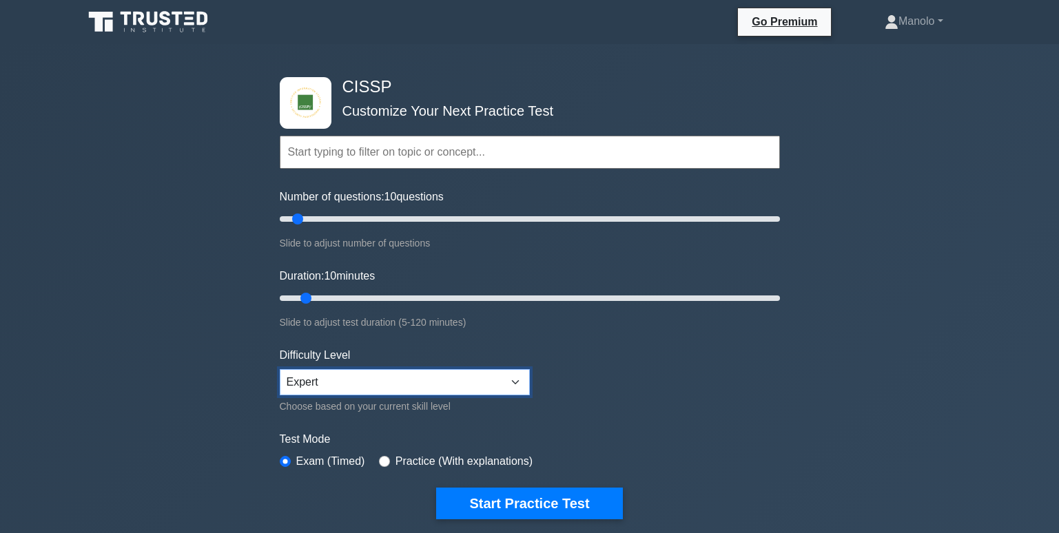
click at [438, 375] on select "Beginner Intermediate Expert" at bounding box center [405, 382] width 250 height 26
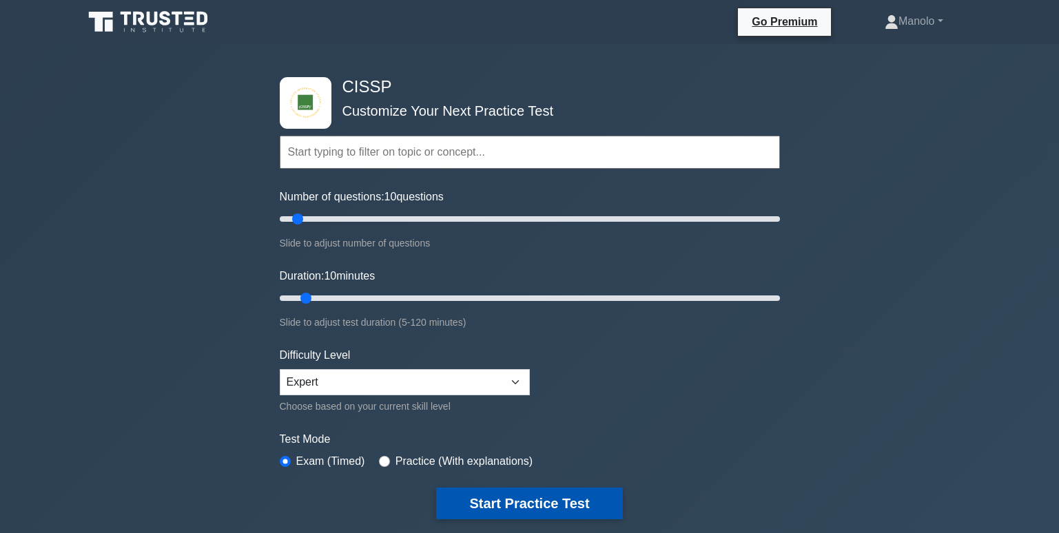
click at [519, 509] on button "Start Practice Test" at bounding box center [529, 504] width 186 height 32
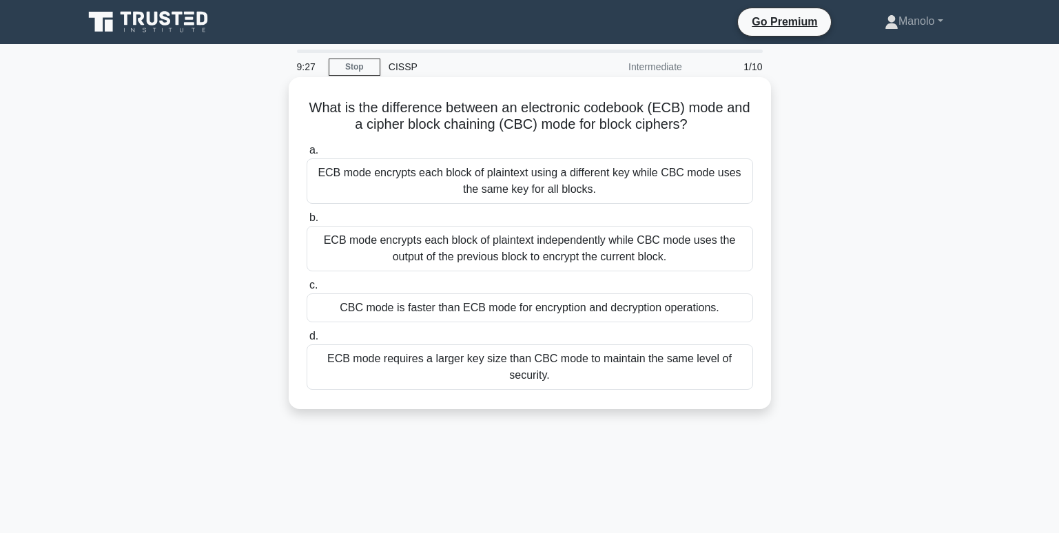
click at [708, 360] on div "ECB mode requires a larger key size than CBC mode to maintain the same level of…" at bounding box center [530, 367] width 447 height 45
click at [307, 341] on input "d. ECB mode requires a larger key size than CBC mode to maintain the same level…" at bounding box center [307, 336] width 0 height 9
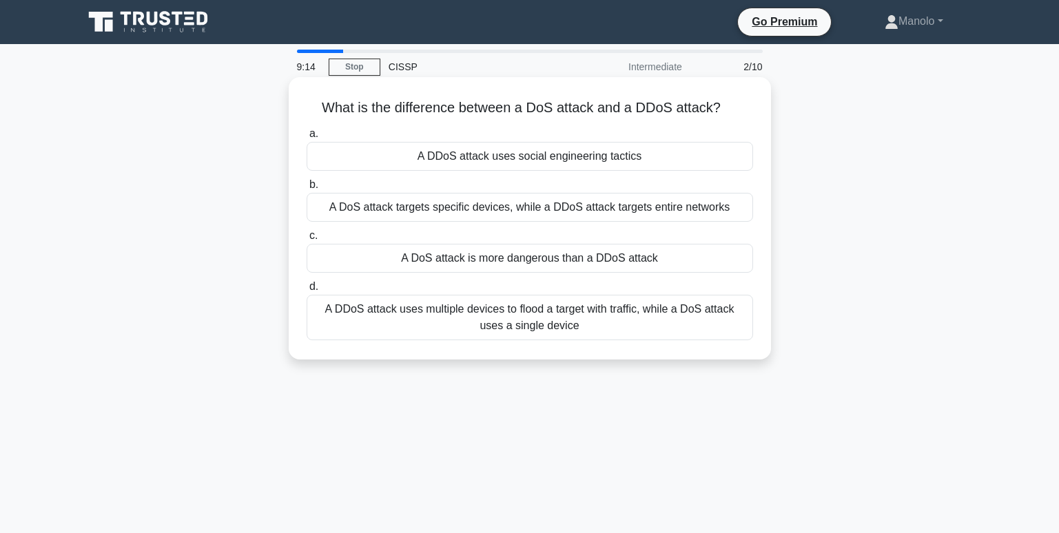
click at [699, 318] on div "A DDoS attack uses multiple devices to flood a target with traffic, while a DoS…" at bounding box center [530, 317] width 447 height 45
click at [307, 291] on input "d. A DDoS attack uses multiple devices to flood a target with traffic, while a …" at bounding box center [307, 287] width 0 height 9
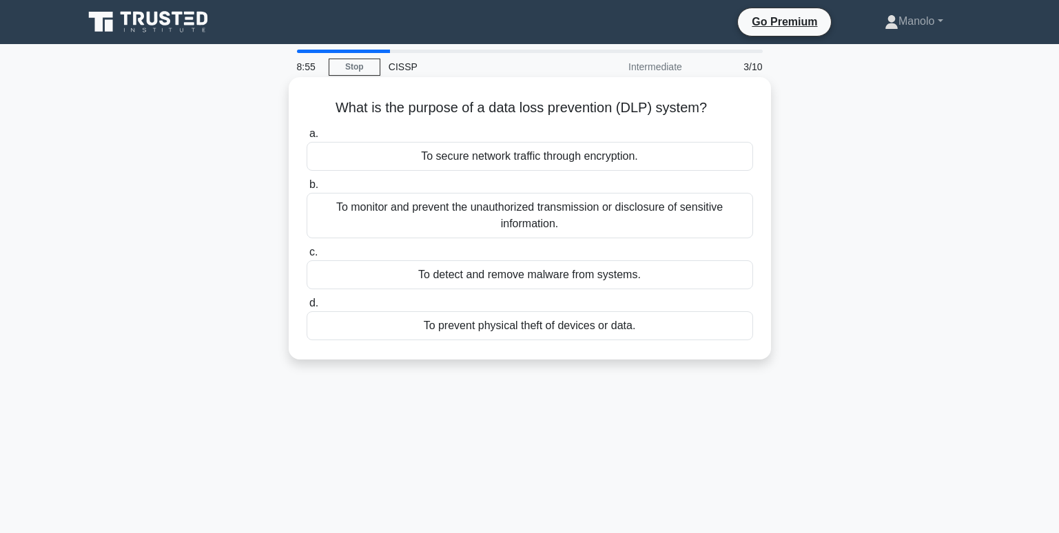
click at [664, 219] on div "To monitor and prevent the unauthorized transmission or disclosure of sensitive…" at bounding box center [530, 215] width 447 height 45
click at [307, 189] on input "b. To monitor and prevent the unauthorized transmission or disclosure of sensit…" at bounding box center [307, 185] width 0 height 9
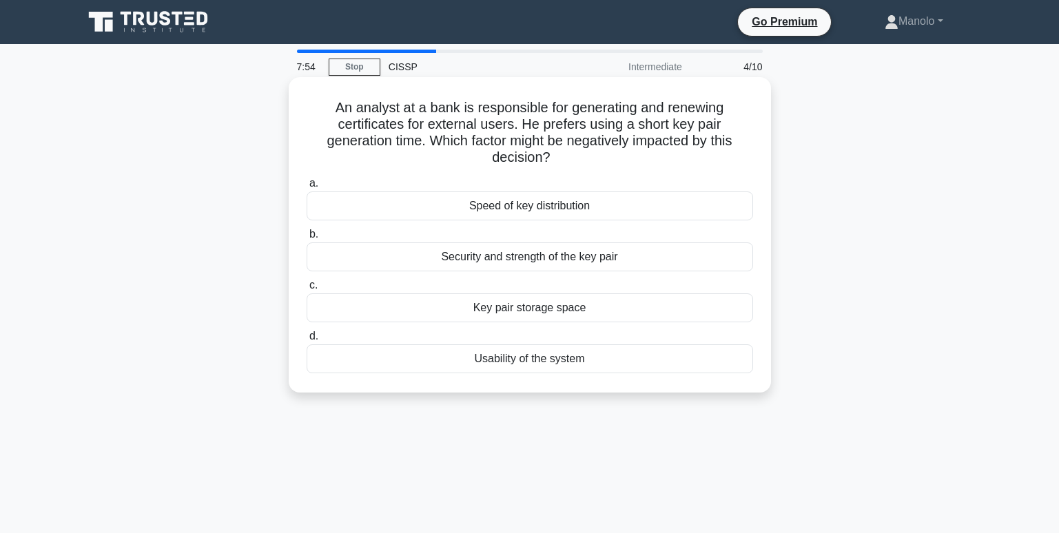
click at [684, 249] on div "Security and strength of the key pair" at bounding box center [530, 257] width 447 height 29
click at [307, 239] on input "b. Security and strength of the key pair" at bounding box center [307, 234] width 0 height 9
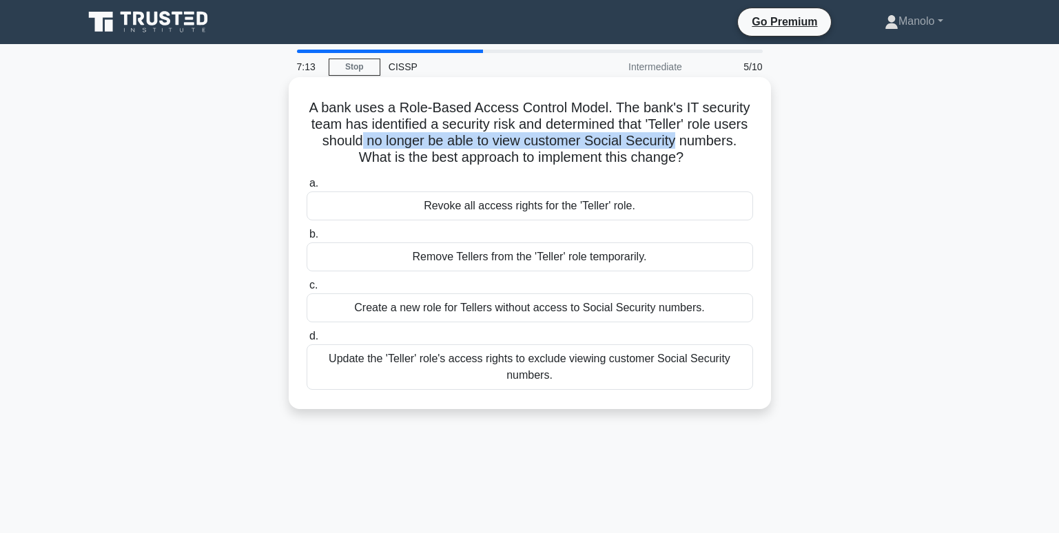
drag, startPoint x: 409, startPoint y: 142, endPoint x: 736, endPoint y: 144, distance: 327.3
click at [736, 144] on h5 "A bank uses a Role-Based Access Control Model. The bank's IT security team has …" at bounding box center [529, 133] width 449 height 68
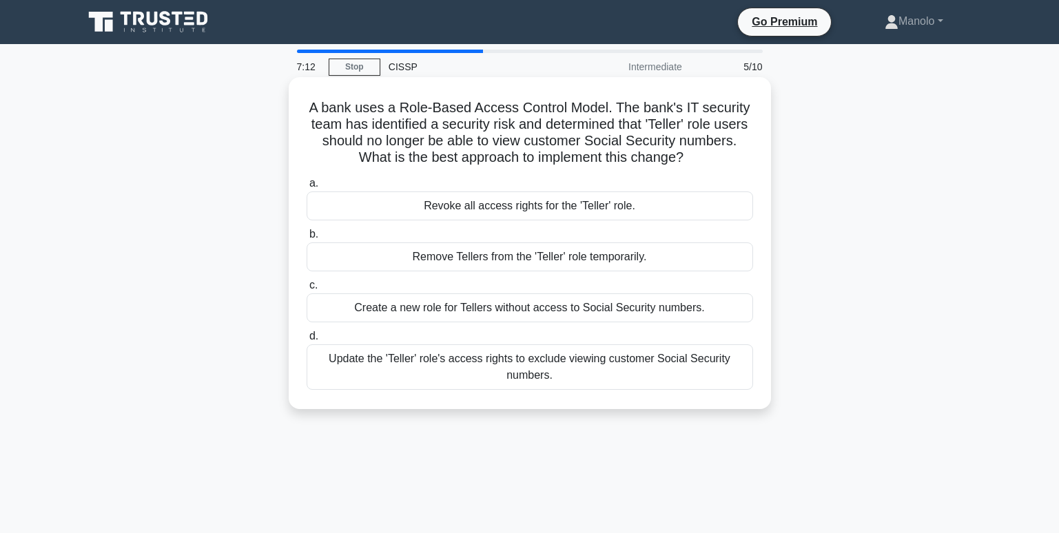
drag, startPoint x: 736, startPoint y: 144, endPoint x: 709, endPoint y: 158, distance: 30.5
click at [709, 158] on h5 "A bank uses a Role-Based Access Control Model. The bank's IT security team has …" at bounding box center [529, 133] width 449 height 68
click at [679, 364] on div "Update the 'Teller' role's access rights to exclude viewing customer Social Sec…" at bounding box center [530, 367] width 447 height 45
click at [307, 341] on input "d. Update the 'Teller' role's access rights to exclude viewing customer Social …" at bounding box center [307, 336] width 0 height 9
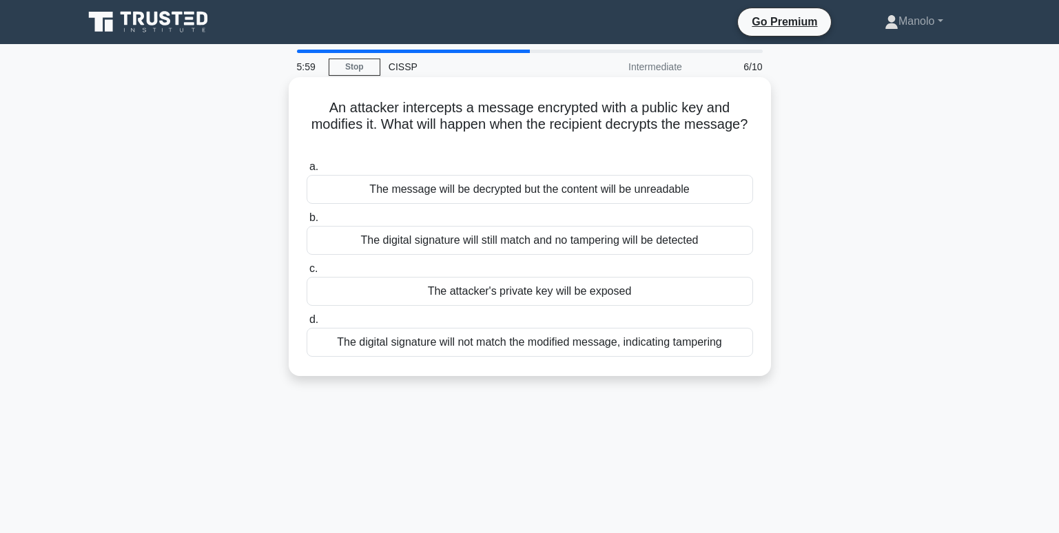
click at [715, 345] on div "The digital signature will not match the modified message, indicating tampering" at bounding box center [530, 342] width 447 height 29
click at [307, 325] on input "d. The digital signature will not match the modified message, indicating tamper…" at bounding box center [307, 320] width 0 height 9
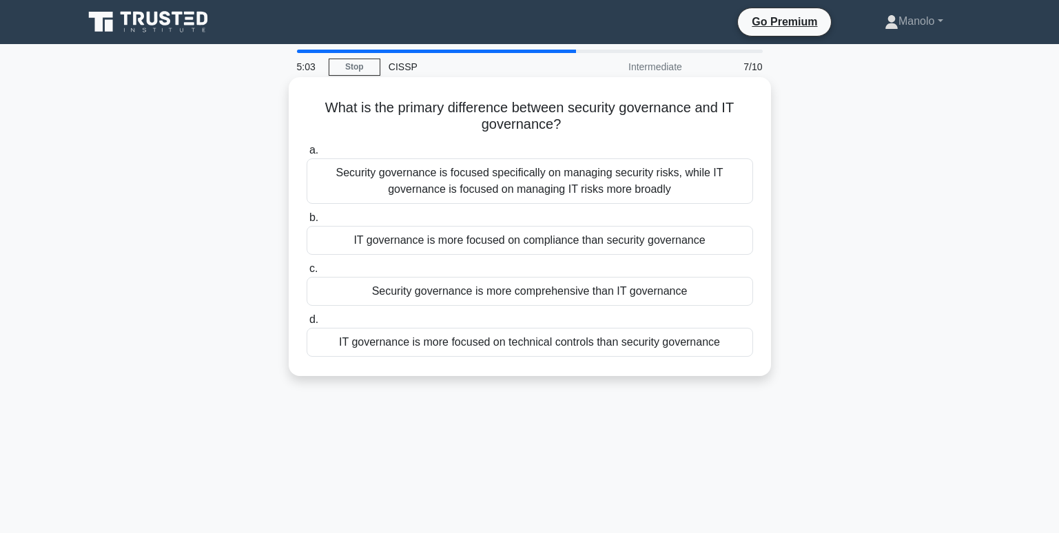
click at [567, 179] on div "Security governance is focused specifically on managing security risks, while I…" at bounding box center [530, 180] width 447 height 45
click at [307, 155] on input "a. Security governance is focused specifically on managing security risks, whil…" at bounding box center [307, 150] width 0 height 9
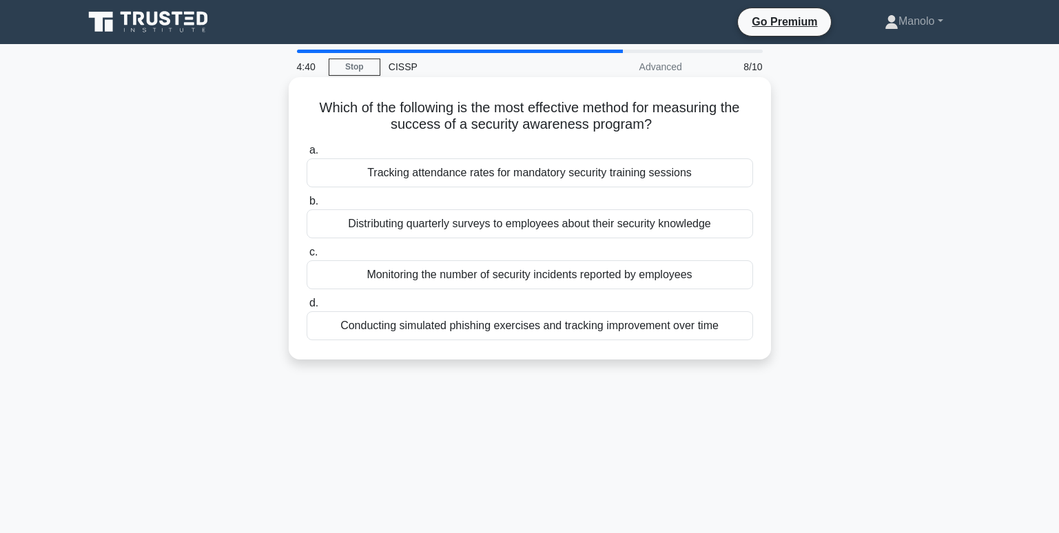
click at [536, 328] on div "Conducting simulated phishing exercises and tracking improvement over time" at bounding box center [530, 325] width 447 height 29
click at [307, 308] on input "d. Conducting simulated phishing exercises and tracking improvement over time" at bounding box center [307, 303] width 0 height 9
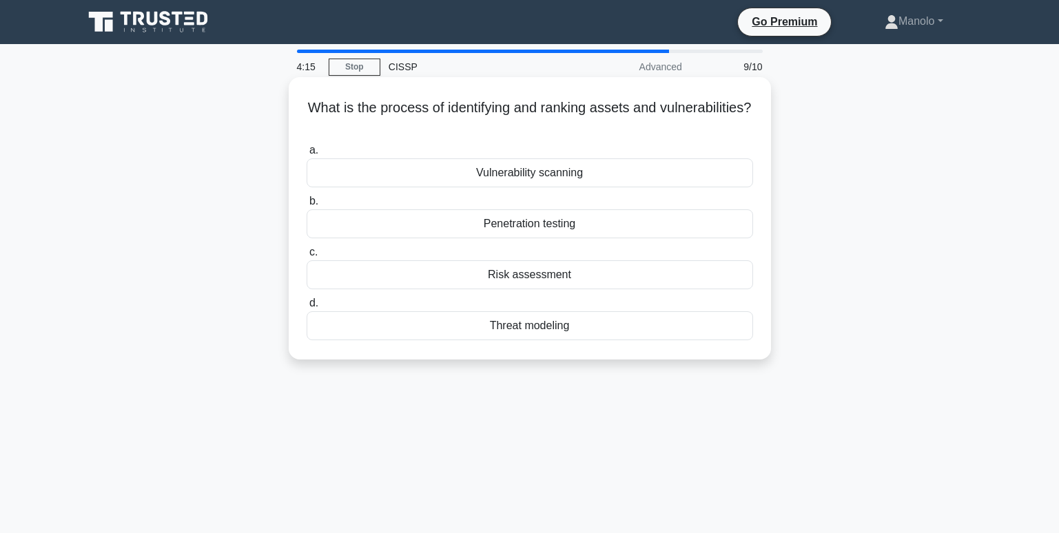
click at [632, 278] on div "Risk assessment" at bounding box center [530, 274] width 447 height 29
click at [307, 257] on input "c. Risk assessment" at bounding box center [307, 252] width 0 height 9
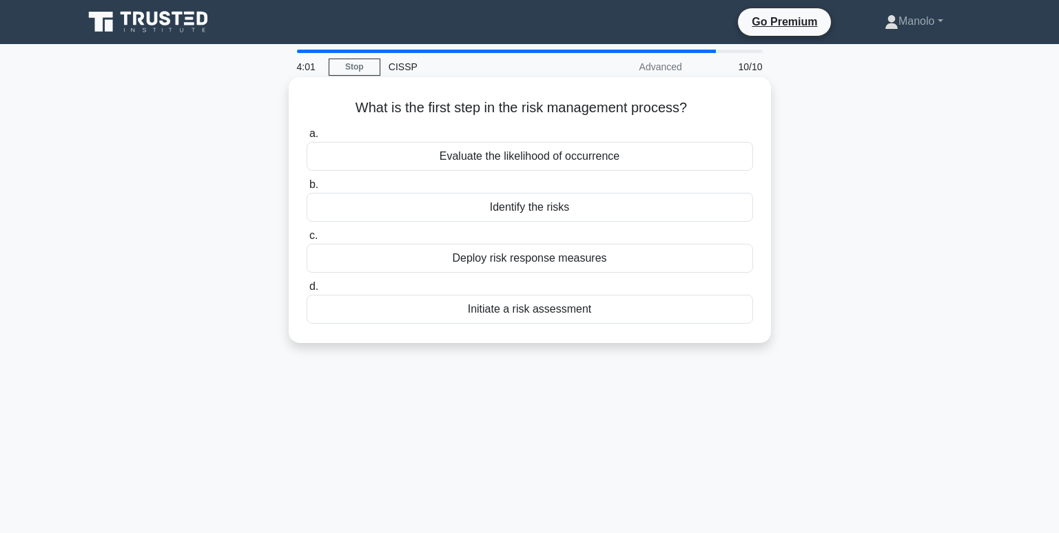
click at [588, 202] on div "Identify the risks" at bounding box center [530, 207] width 447 height 29
click at [307, 189] on input "b. Identify the risks" at bounding box center [307, 185] width 0 height 9
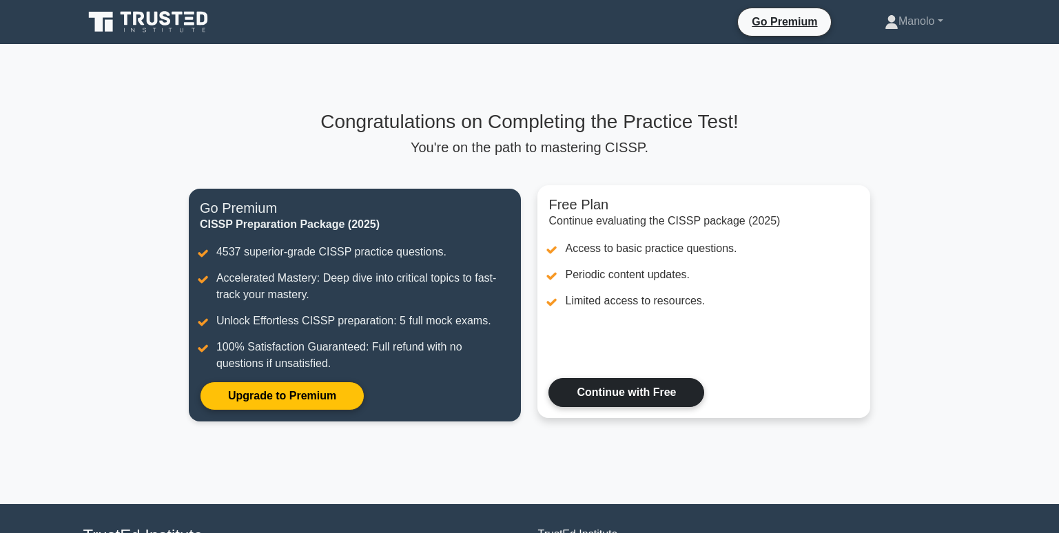
click at [658, 393] on link "Continue with Free" at bounding box center [626, 392] width 156 height 29
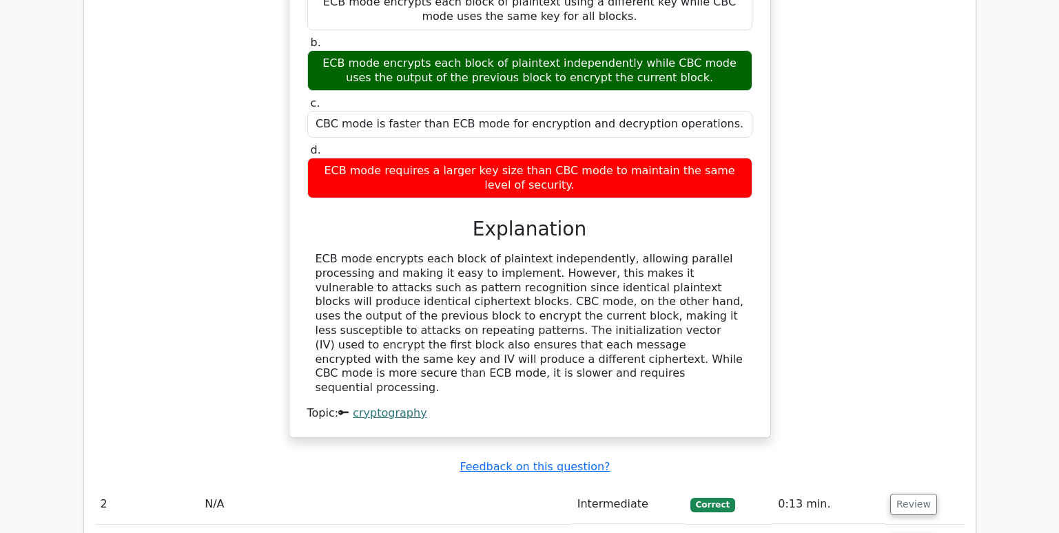
scroll to position [1309, 0]
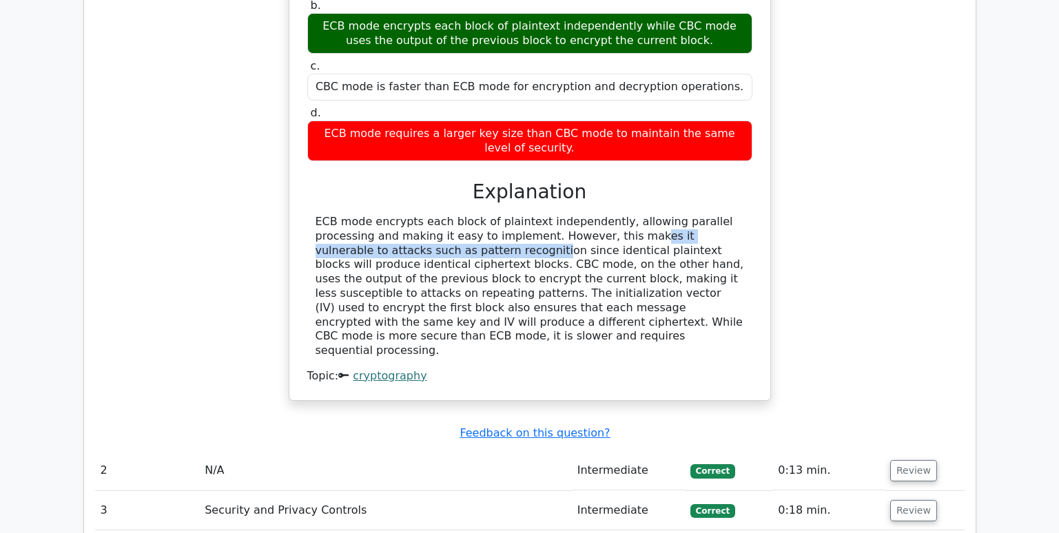
drag, startPoint x: 316, startPoint y: 210, endPoint x: 480, endPoint y: 204, distance: 164.1
click at [480, 215] on div "ECB mode encrypts each block of plaintext independently, allowing parallel proc…" at bounding box center [530, 286] width 429 height 143
click at [483, 215] on div "ECB mode encrypts each block of plaintext independently, allowing parallel proc…" at bounding box center [530, 286] width 429 height 143
drag, startPoint x: 483, startPoint y: 202, endPoint x: 744, endPoint y: 205, distance: 260.5
click at [744, 215] on div "ECB mode encrypts each block of plaintext independently, allowing parallel proc…" at bounding box center [530, 286] width 429 height 143
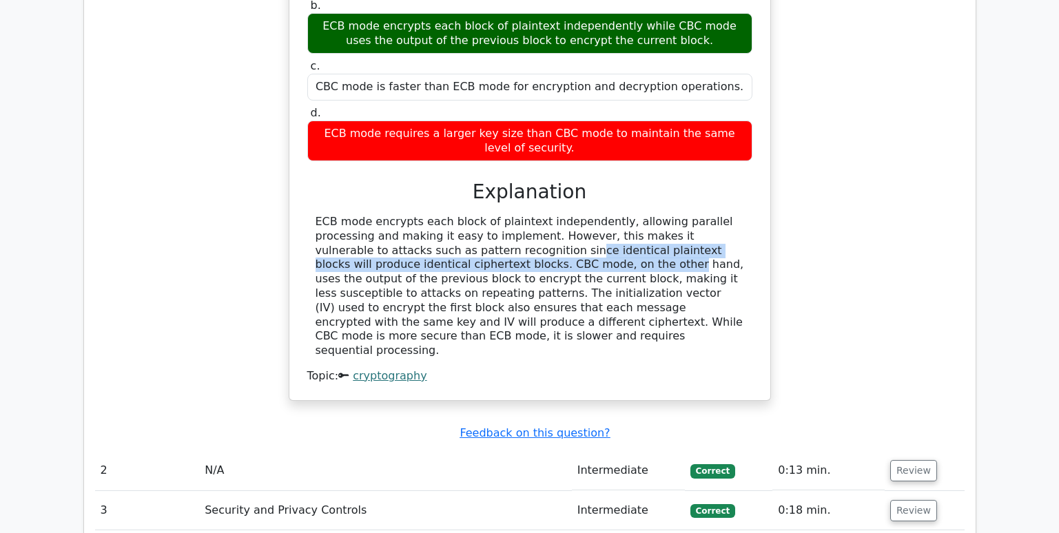
drag, startPoint x: 345, startPoint y: 219, endPoint x: 386, endPoint y: 225, distance: 41.7
click at [386, 225] on div "ECB mode encrypts each block of plaintext independently, allowing parallel proc…" at bounding box center [530, 286] width 429 height 143
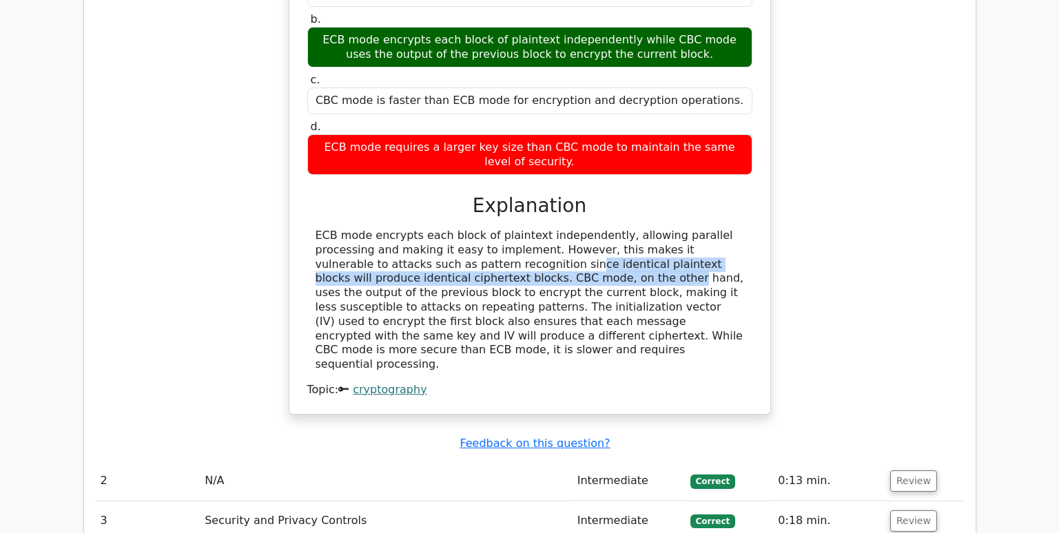
scroll to position [1447, 0]
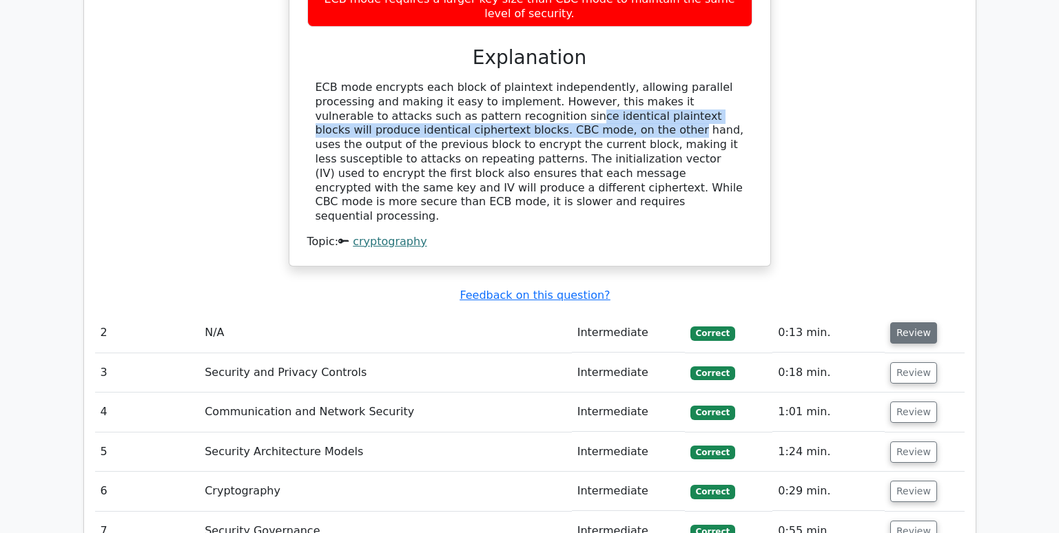
click at [919, 322] on button "Review" at bounding box center [913, 332] width 47 height 21
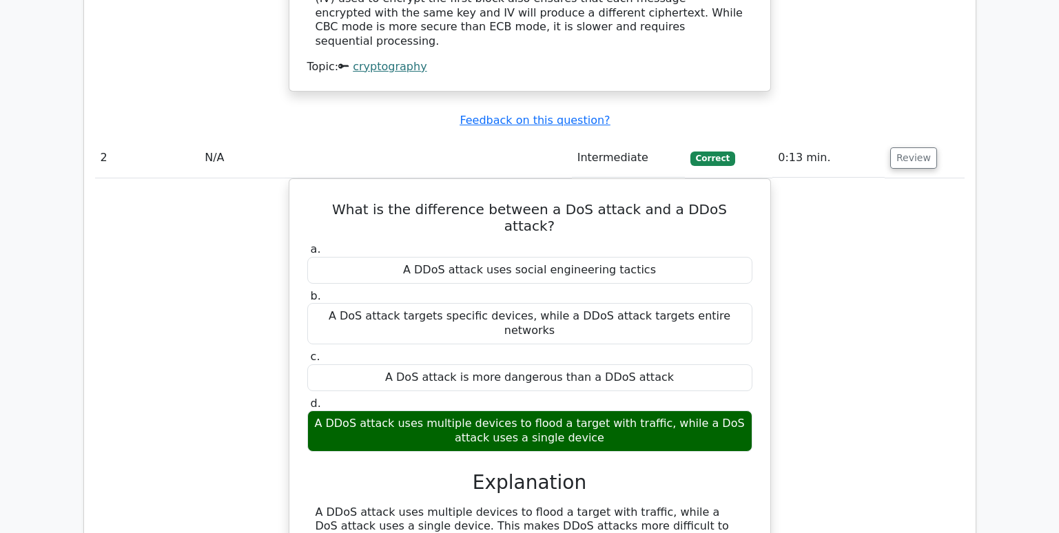
scroll to position [1792, 0]
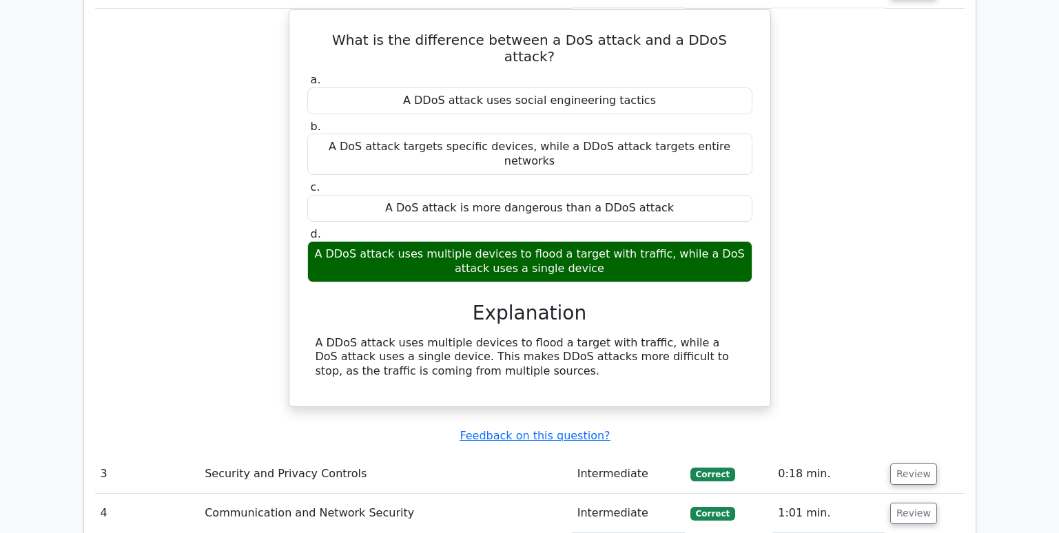
drag, startPoint x: 914, startPoint y: 377, endPoint x: 902, endPoint y: 371, distance: 13.3
click at [913, 464] on button "Review" at bounding box center [913, 474] width 47 height 21
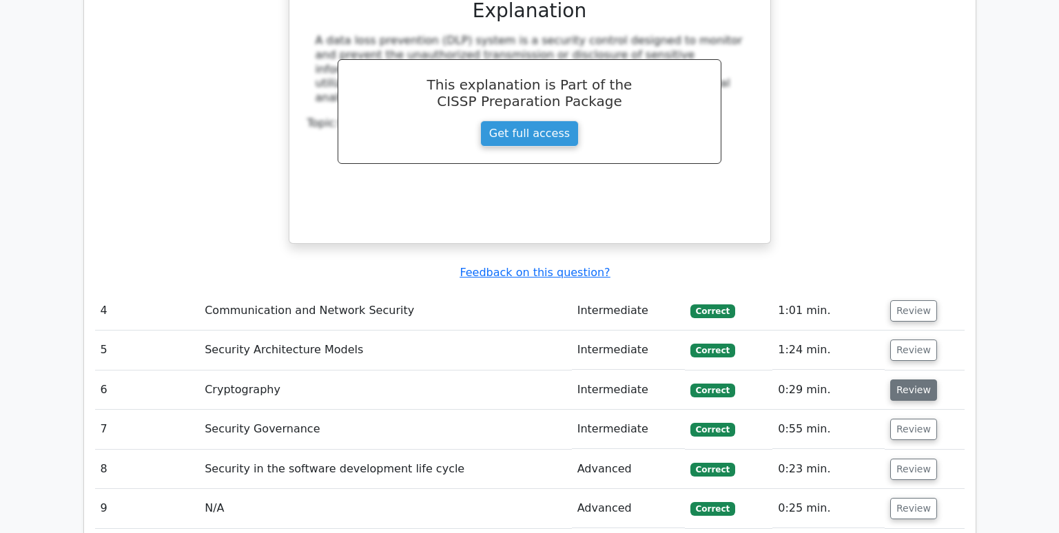
scroll to position [2550, 0]
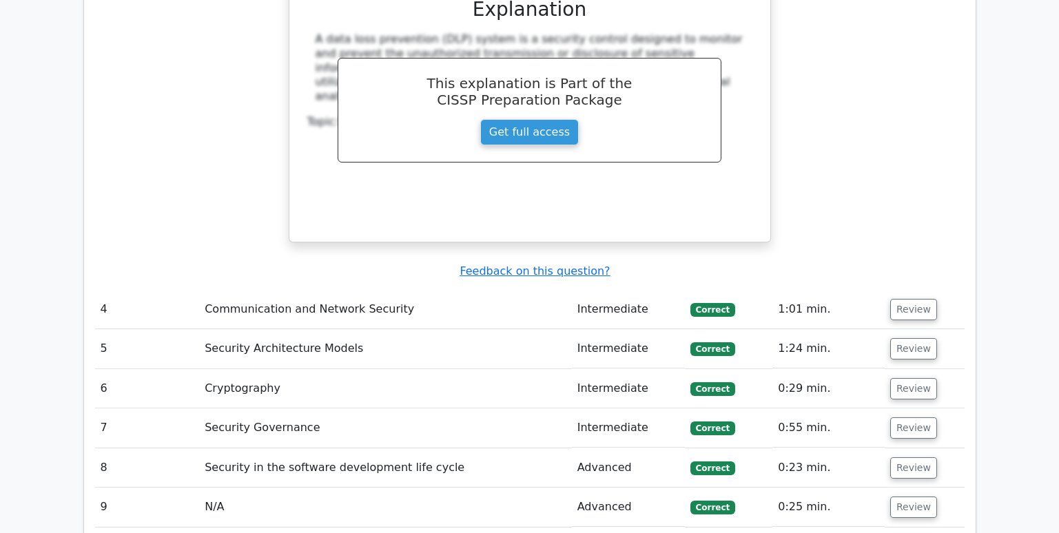
click at [915, 290] on td "Review" at bounding box center [925, 309] width 80 height 39
click at [914, 299] on button "Review" at bounding box center [913, 309] width 47 height 21
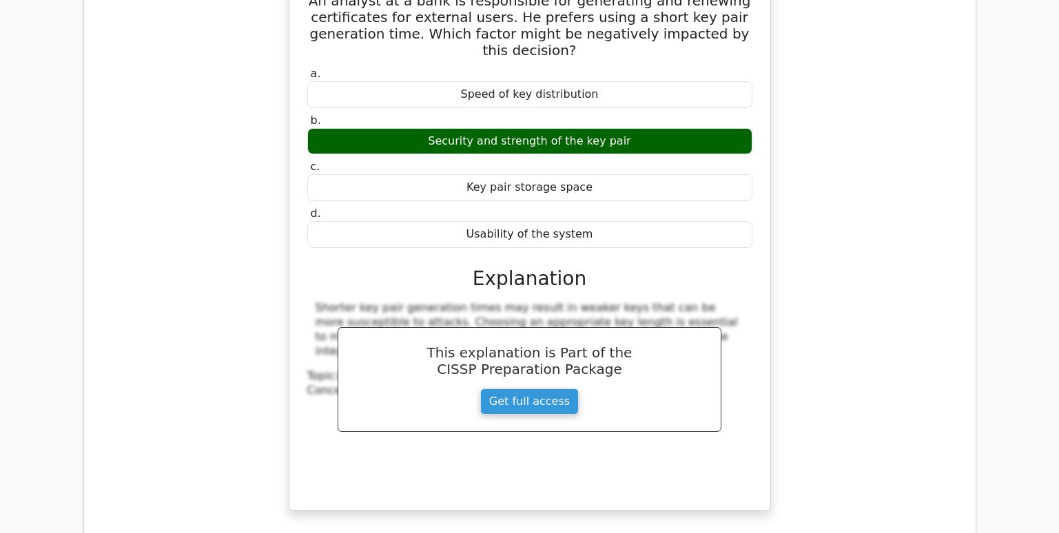
scroll to position [3032, 0]
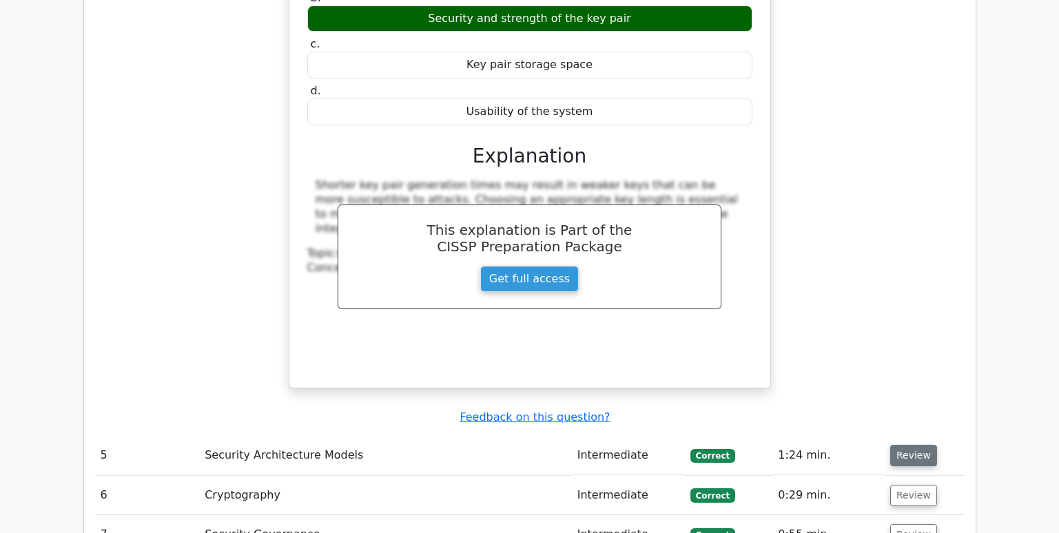
click at [910, 445] on button "Review" at bounding box center [913, 455] width 47 height 21
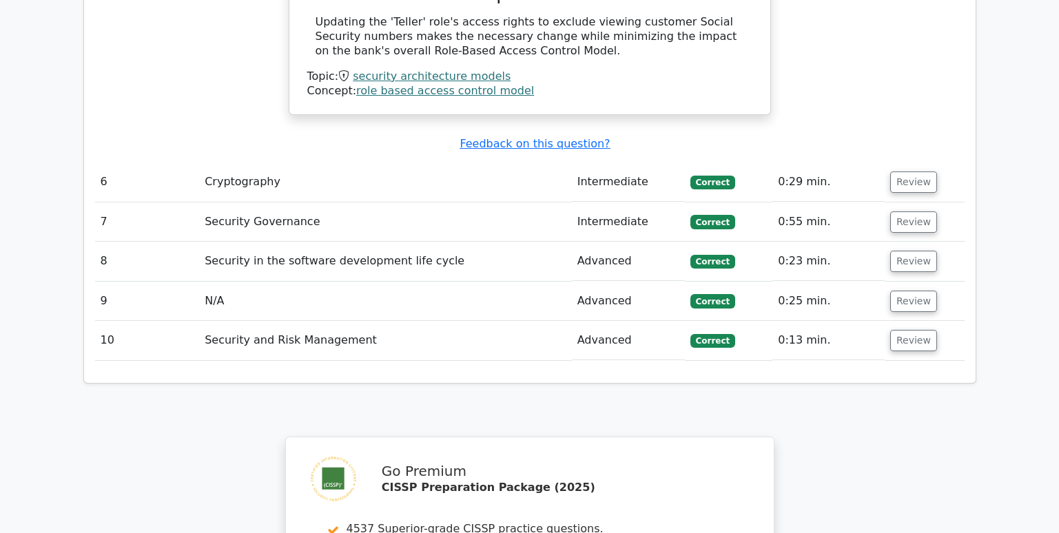
scroll to position [3859, 0]
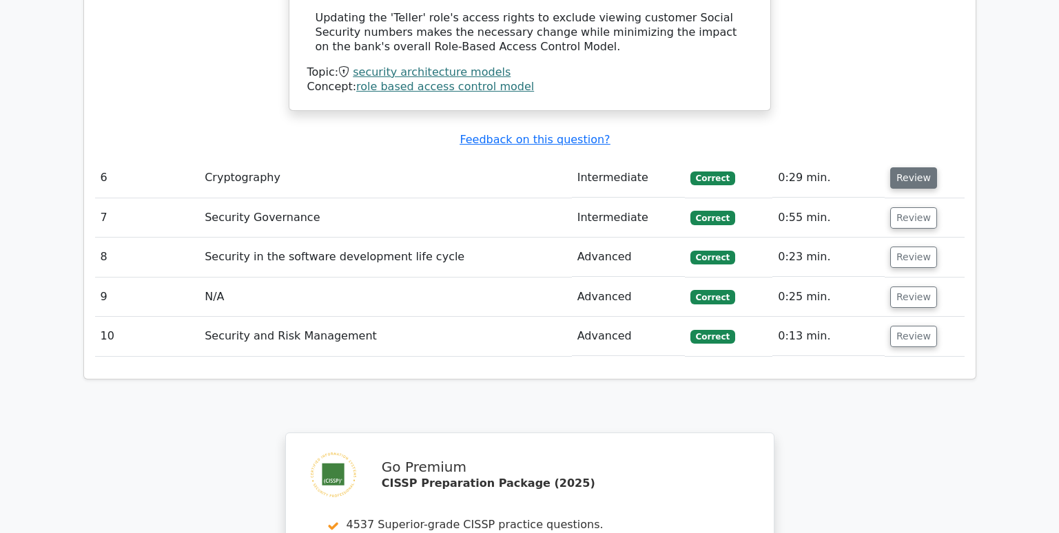
click at [903, 167] on button "Review" at bounding box center [913, 177] width 47 height 21
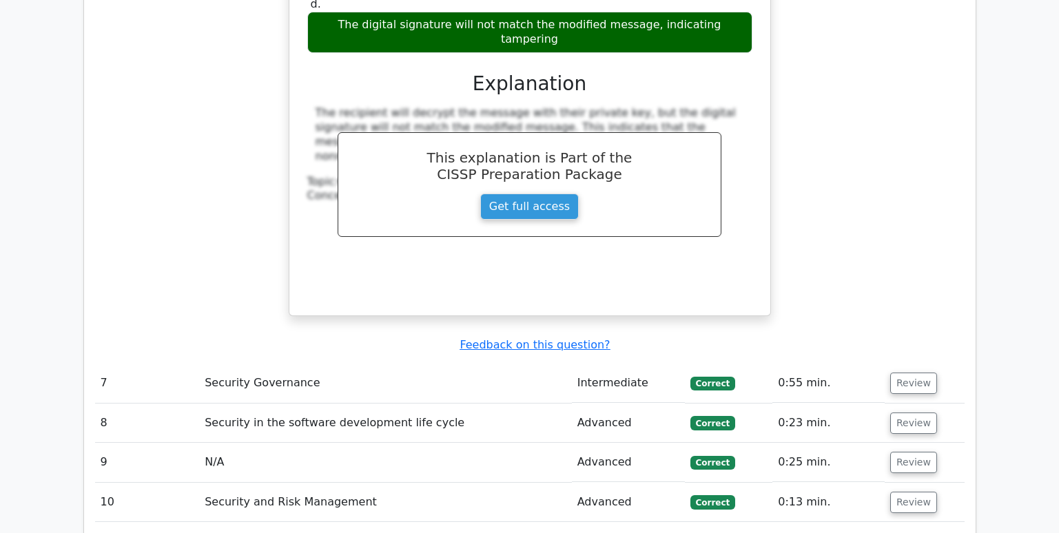
scroll to position [4134, 0]
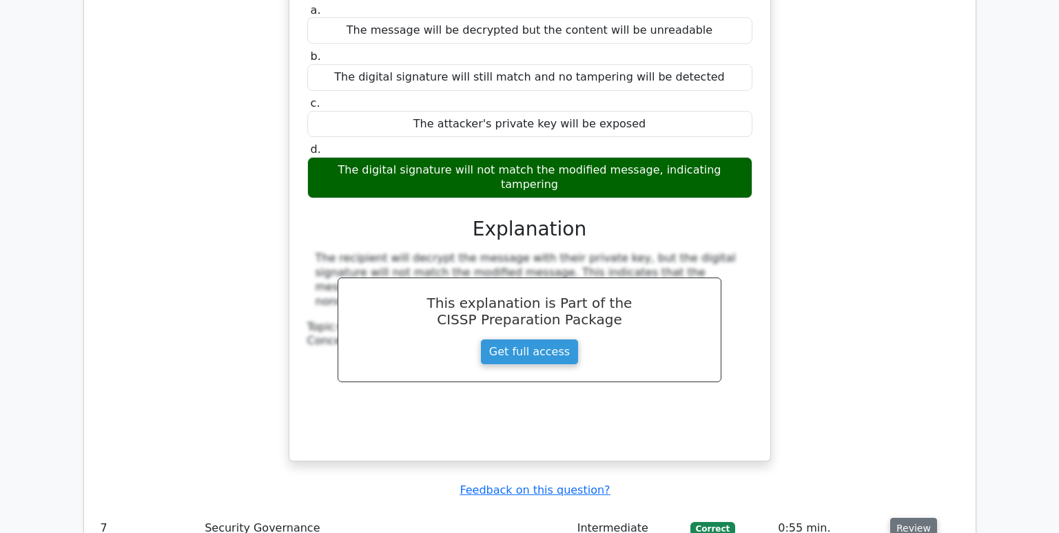
click at [919, 518] on button "Review" at bounding box center [913, 528] width 47 height 21
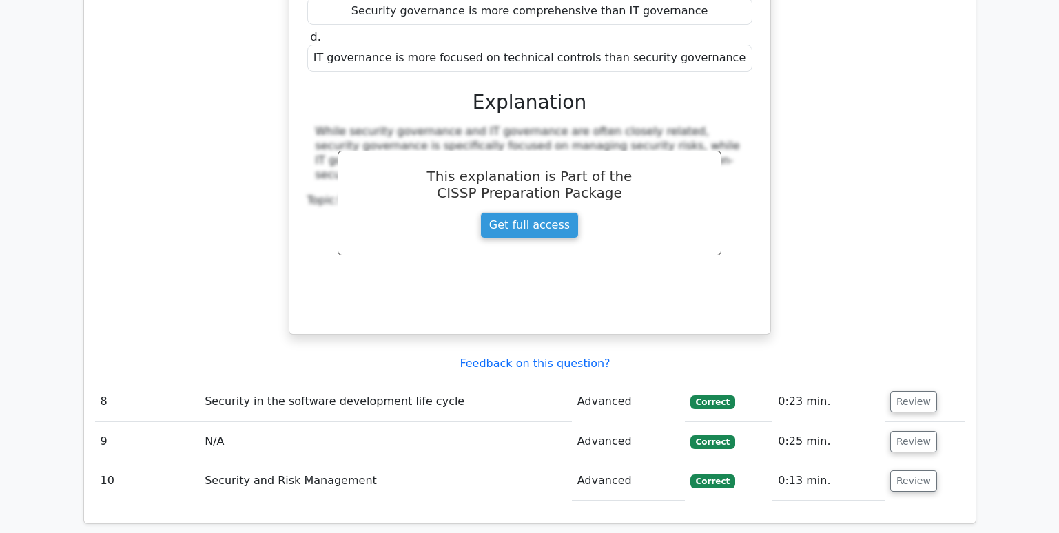
scroll to position [4892, 0]
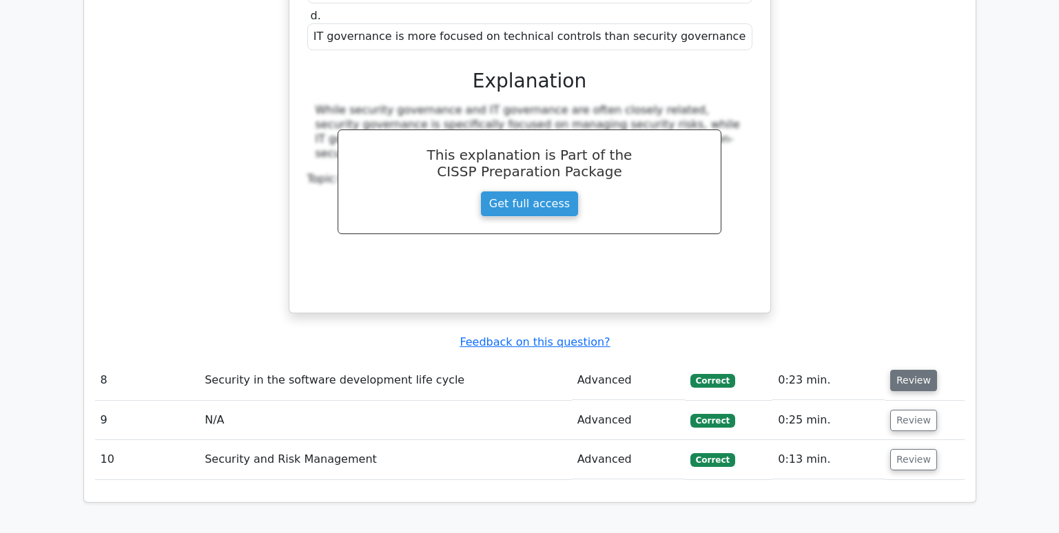
click at [914, 370] on button "Review" at bounding box center [913, 380] width 47 height 21
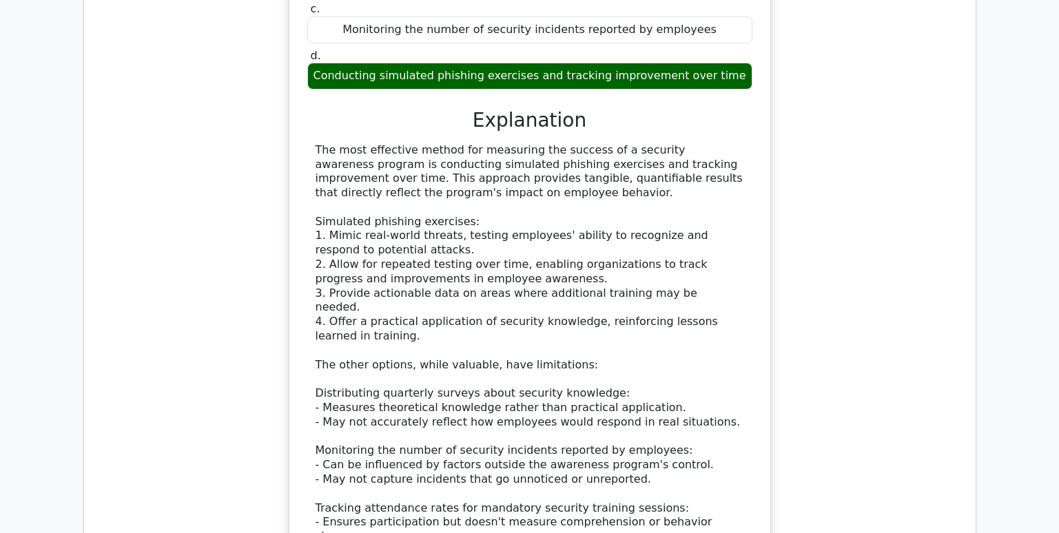
scroll to position [5650, 0]
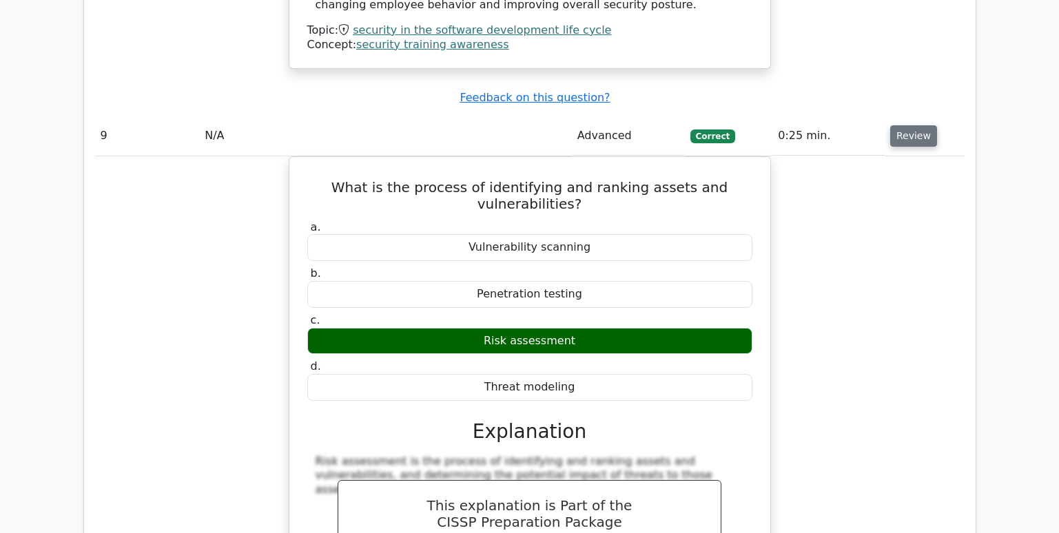
scroll to position [6477, 0]
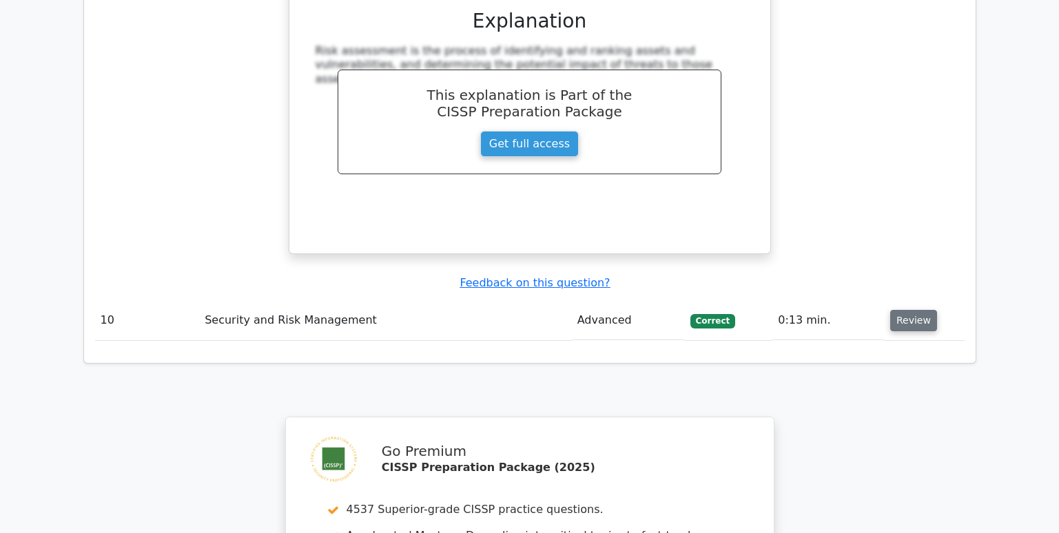
click at [910, 310] on button "Review" at bounding box center [913, 320] width 47 height 21
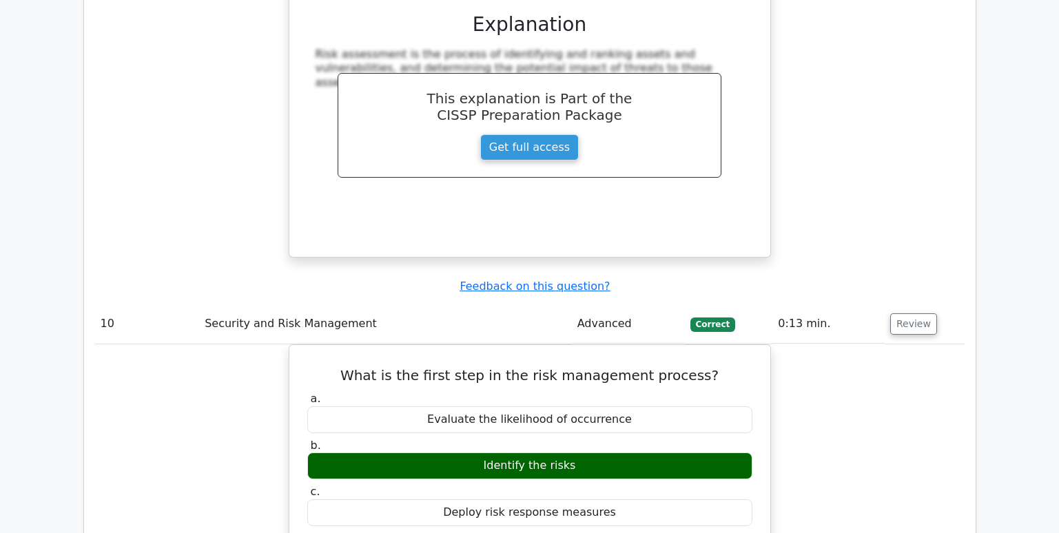
scroll to position [7232, 0]
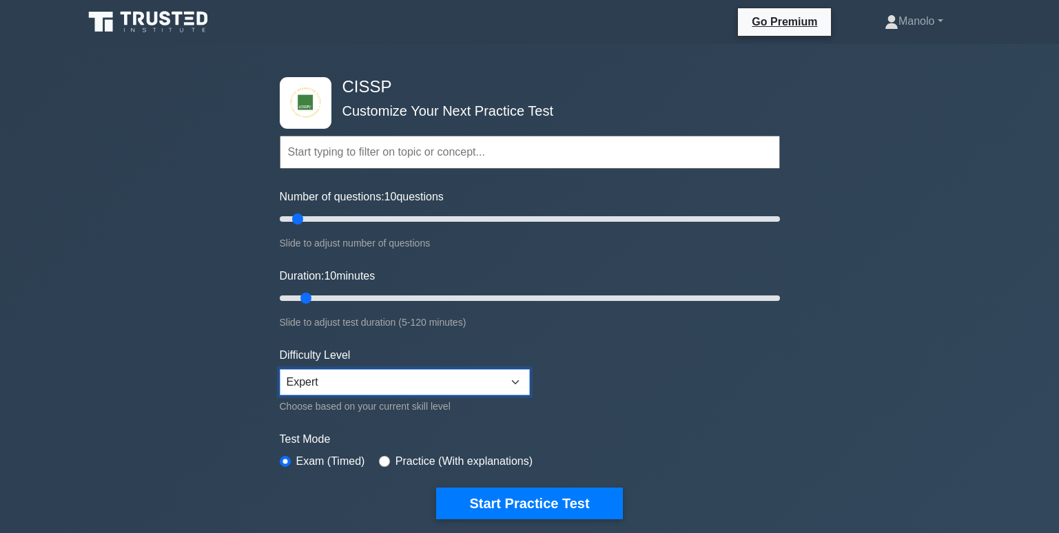
click at [420, 370] on select "Beginner Intermediate Expert" at bounding box center [405, 382] width 250 height 26
click at [280, 369] on select "Beginner Intermediate Expert" at bounding box center [405, 382] width 250 height 26
click at [310, 456] on label "Exam (Timed)" at bounding box center [330, 461] width 69 height 17
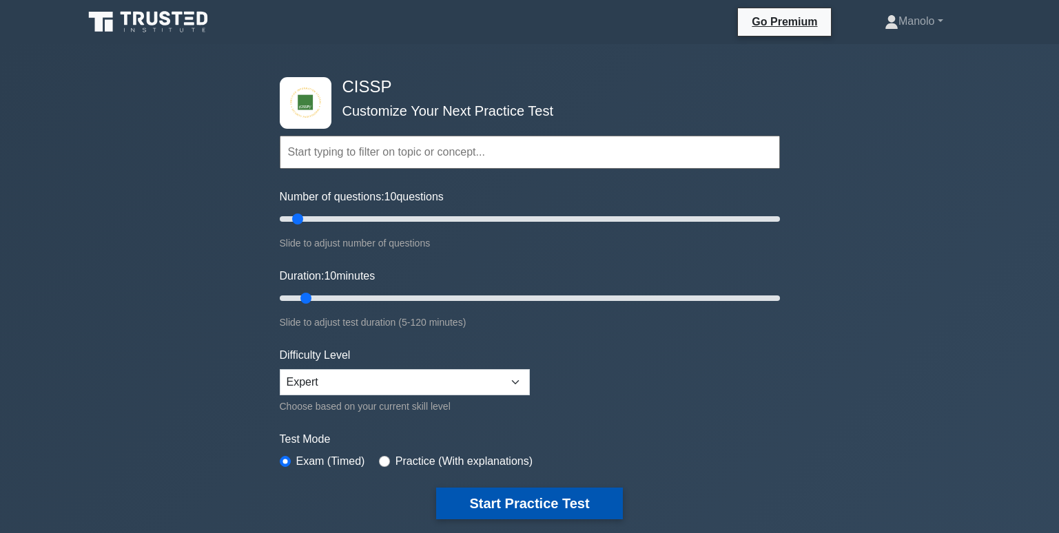
click at [544, 504] on button "Start Practice Test" at bounding box center [529, 504] width 186 height 32
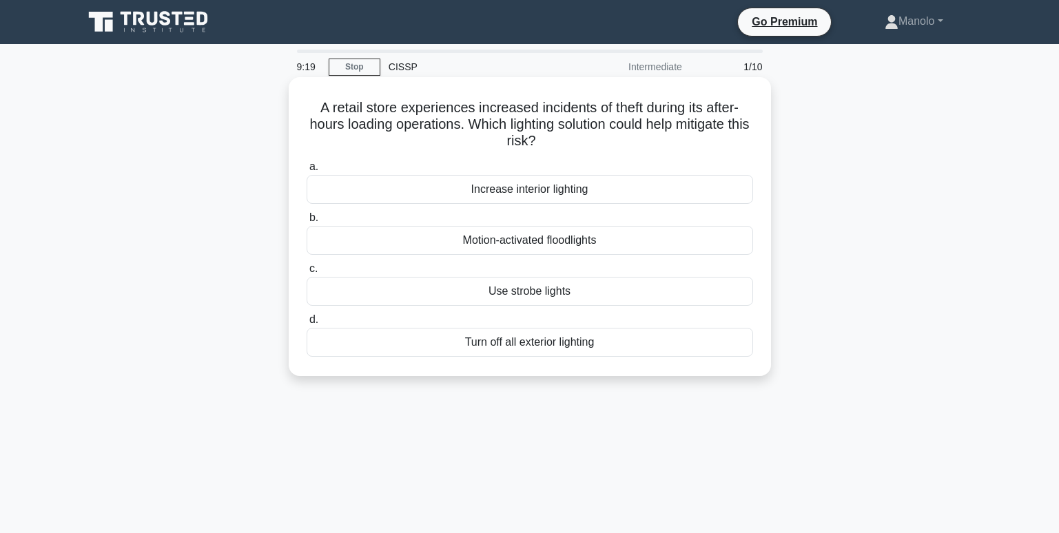
click at [604, 292] on div "Use strobe lights" at bounding box center [530, 291] width 447 height 29
click at [307, 274] on input "c. Use strobe lights" at bounding box center [307, 269] width 0 height 9
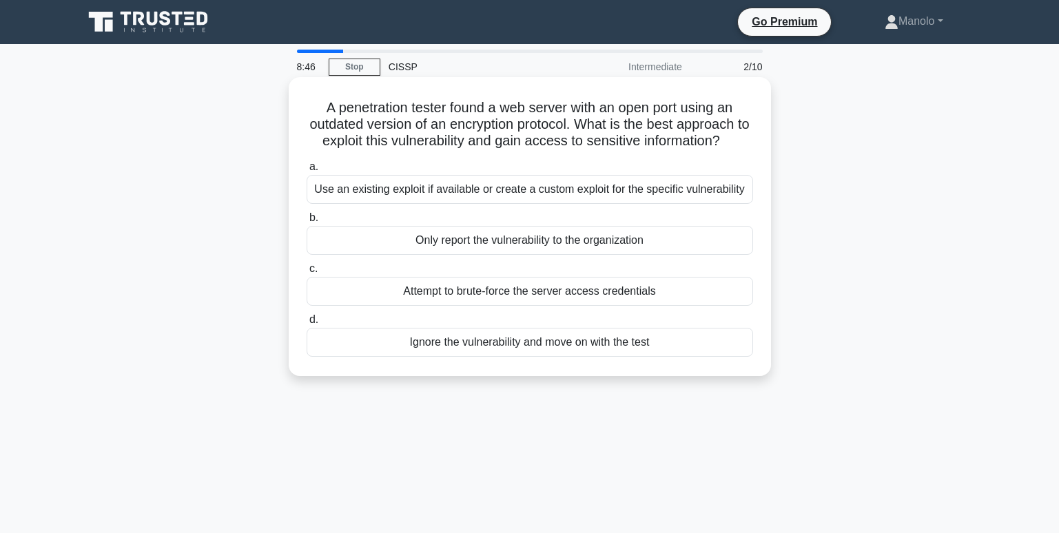
click at [651, 241] on div "Only report the vulnerability to the organization" at bounding box center [530, 240] width 447 height 29
click at [307, 223] on input "b. Only report the vulnerability to the organization" at bounding box center [307, 218] width 0 height 9
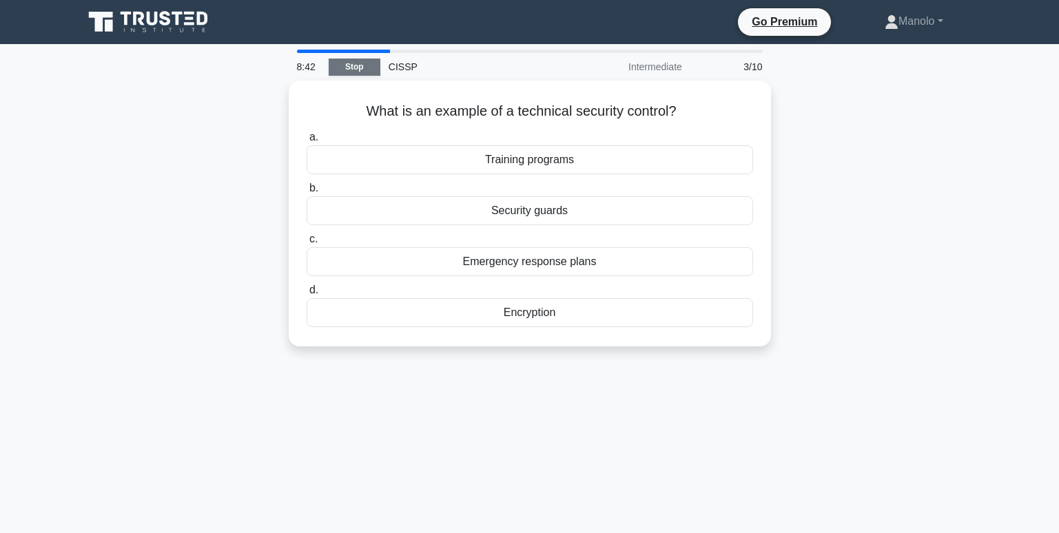
click at [362, 65] on link "Stop" at bounding box center [355, 67] width 52 height 17
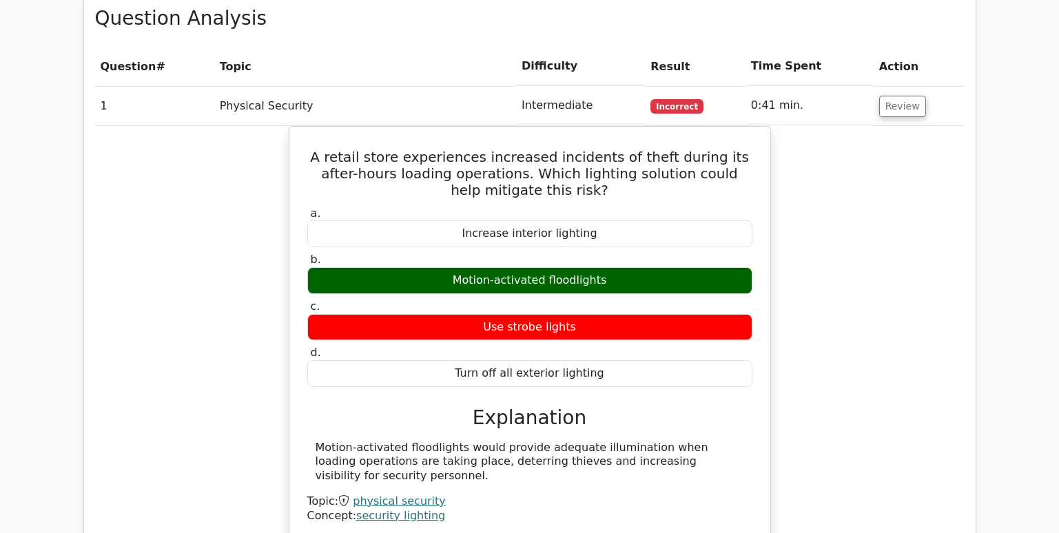
scroll to position [965, 0]
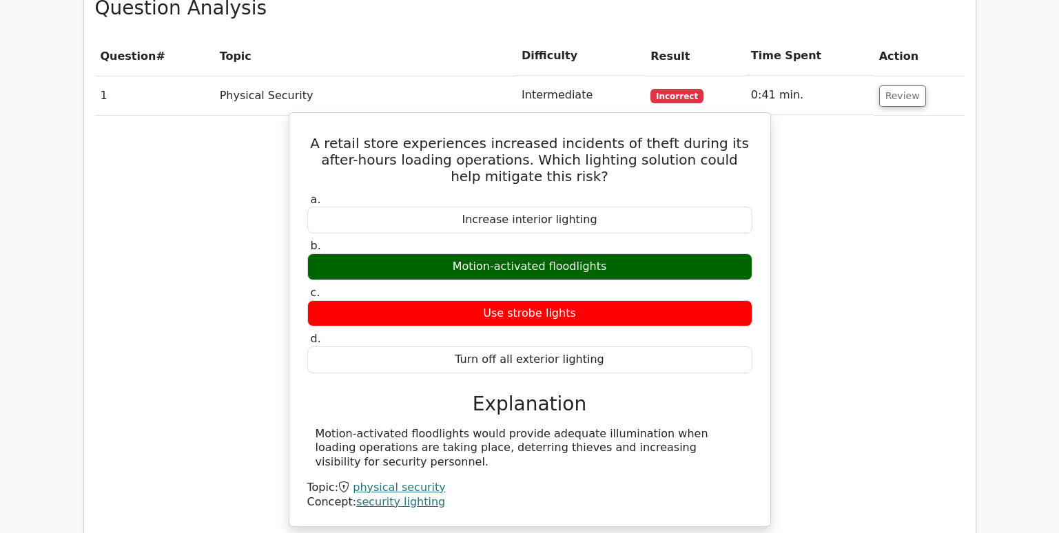
drag, startPoint x: 618, startPoint y: 232, endPoint x: 443, endPoint y: 232, distance: 175.0
click at [443, 254] on div "Motion-activated floodlights" at bounding box center [529, 267] width 445 height 27
copy div "Motion-activated floodlights"
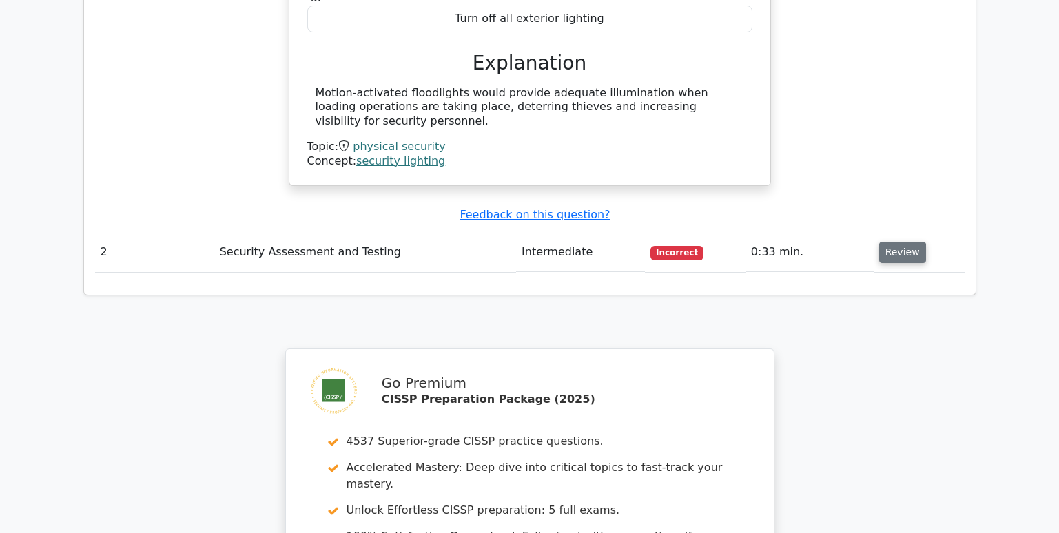
click at [908, 242] on button "Review" at bounding box center [902, 252] width 47 height 21
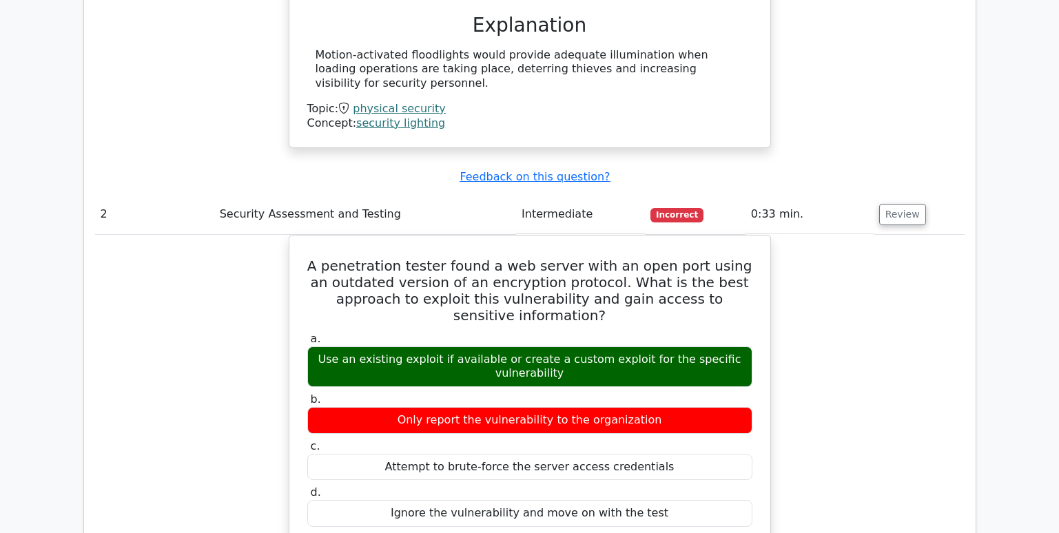
scroll to position [1378, 0]
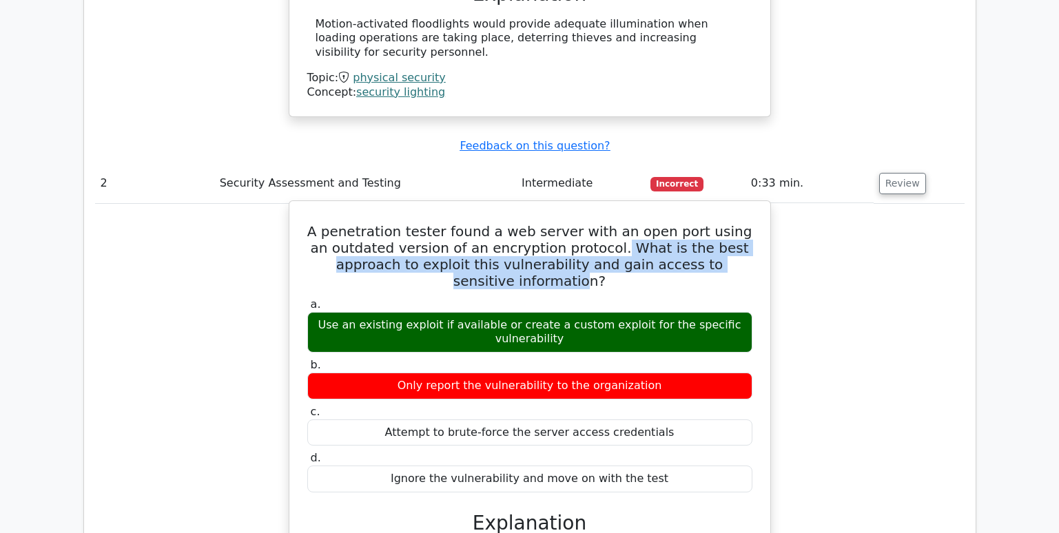
drag, startPoint x: 583, startPoint y: 216, endPoint x: 731, endPoint y: 227, distance: 148.6
click at [731, 227] on h5 "A penetration tester found a web server with an open port using an outdated ver…" at bounding box center [530, 256] width 448 height 66
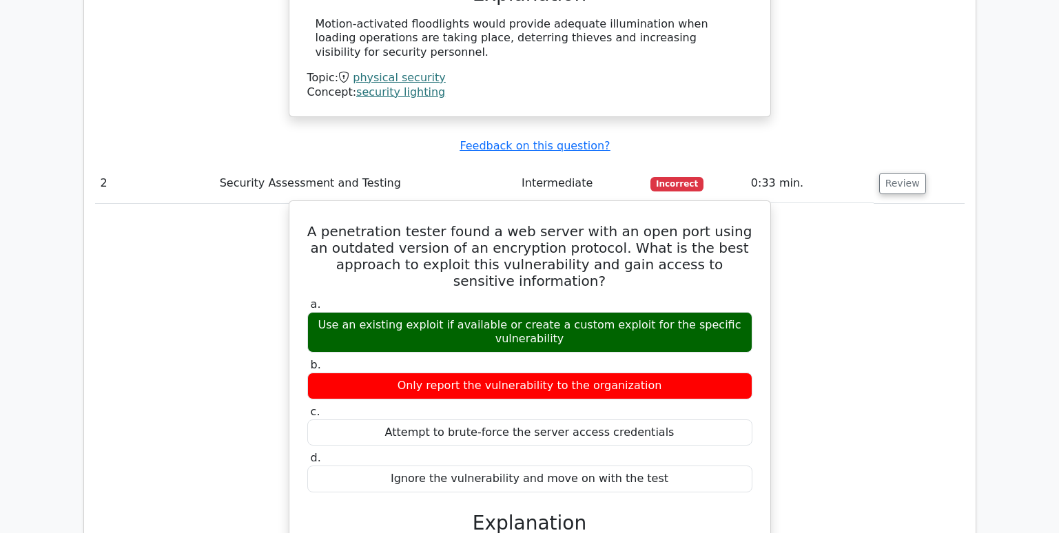
drag, startPoint x: 731, startPoint y: 227, endPoint x: 742, endPoint y: 238, distance: 15.6
click at [742, 238] on h5 "A penetration tester found a web server with an open port using an outdated ver…" at bounding box center [530, 256] width 448 height 66
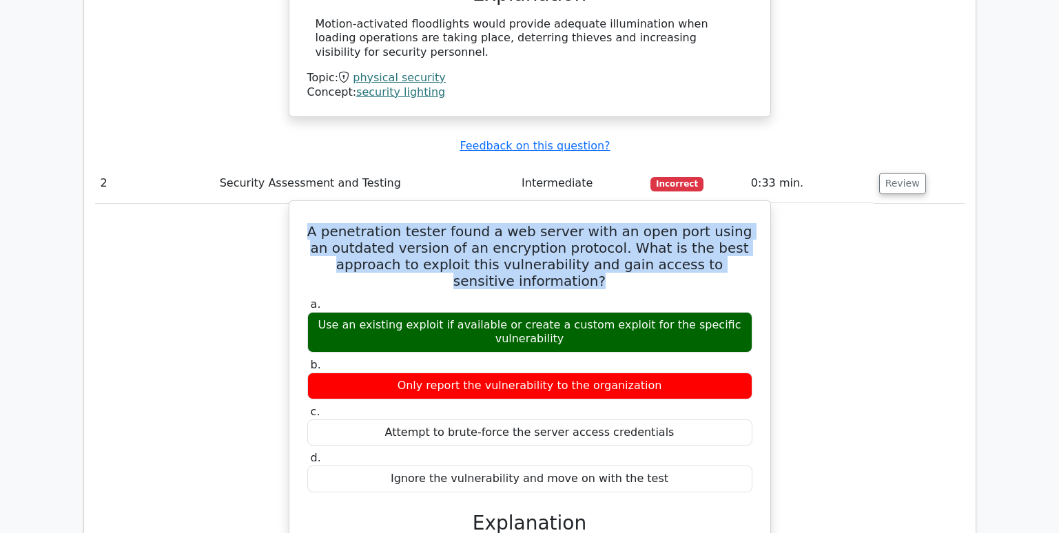
drag, startPoint x: 741, startPoint y: 234, endPoint x: 315, endPoint y: 203, distance: 427.0
click at [315, 223] on h5 "A penetration tester found a web server with an open port using an outdated ver…" at bounding box center [530, 256] width 448 height 66
copy h5 "A penetration tester found a web server with an open port using an outdated ver…"
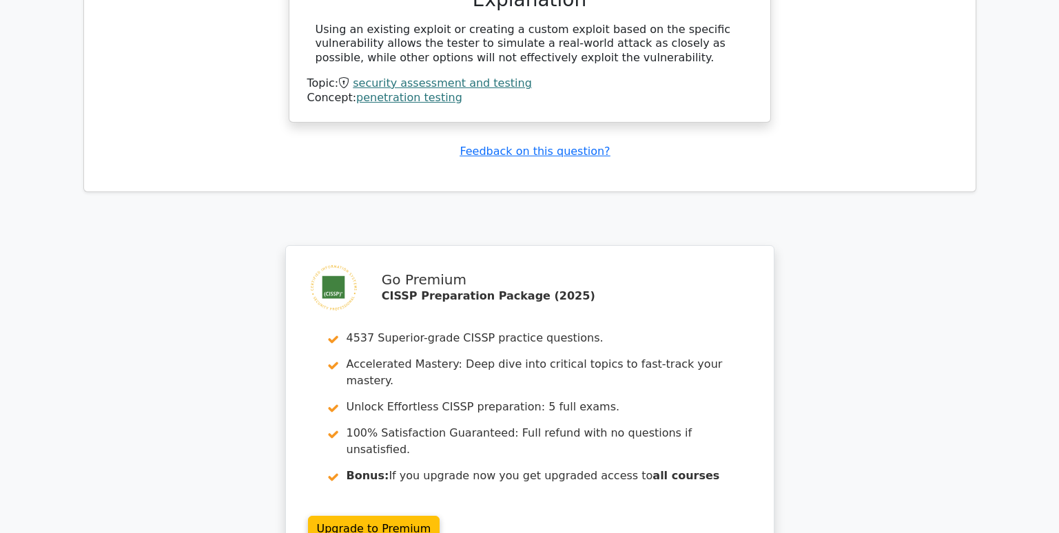
scroll to position [1929, 0]
